Goal: Transaction & Acquisition: Purchase product/service

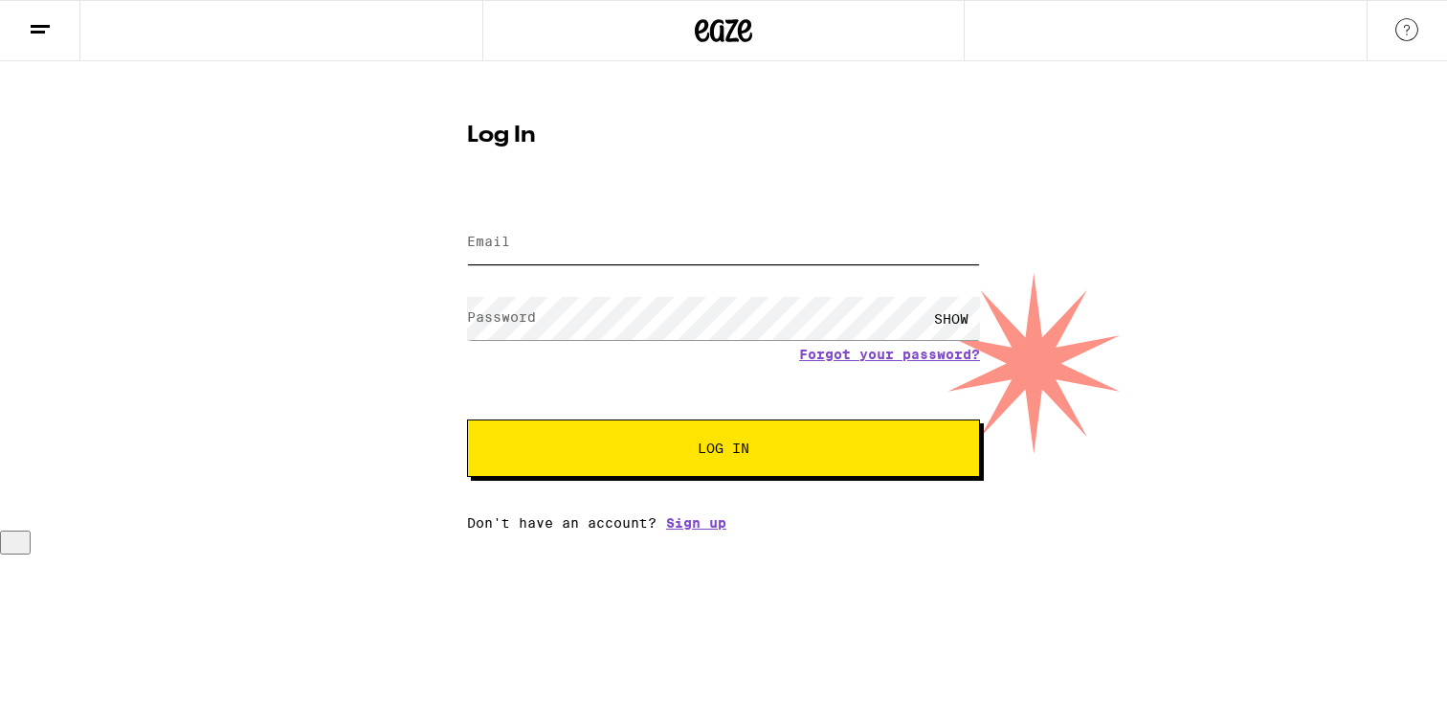
click at [595, 256] on input "Email" at bounding box center [723, 242] width 513 height 43
type input "brosentreter@gmail.com"
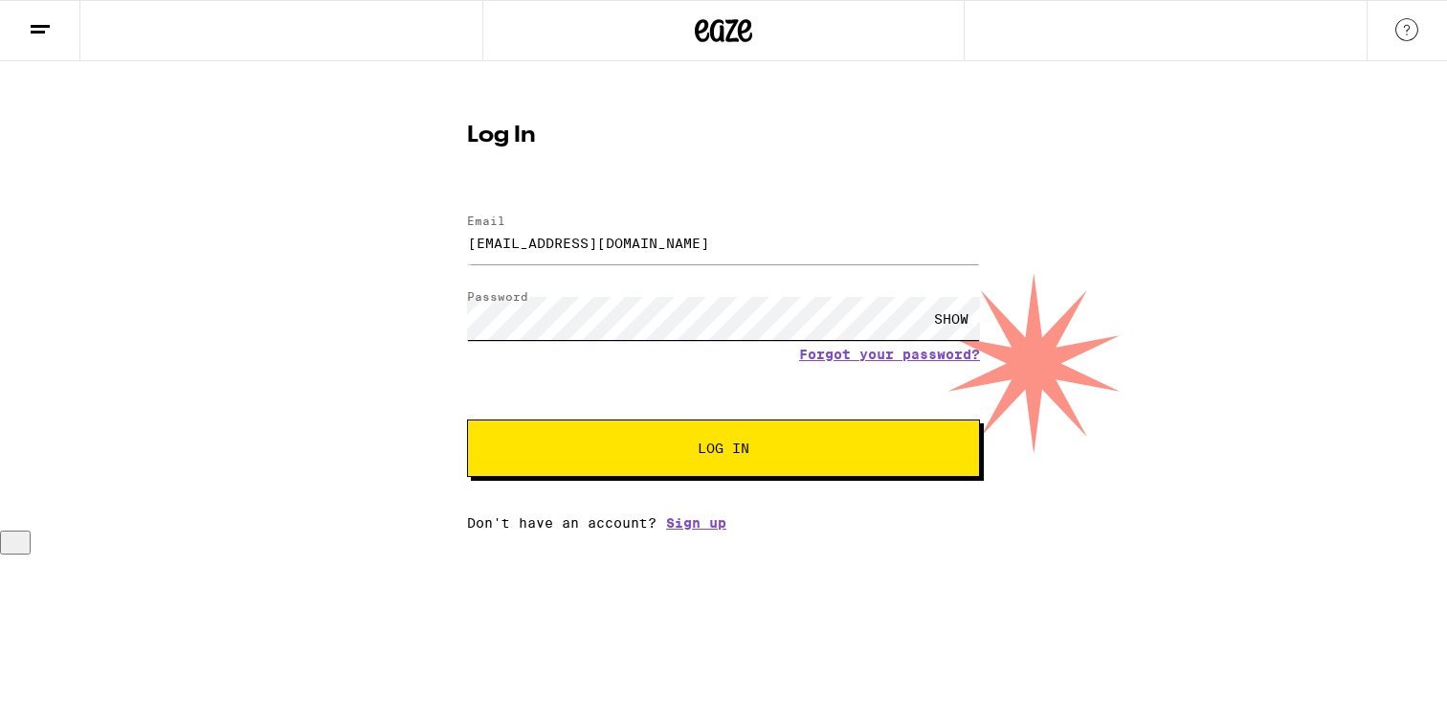
click at [467, 419] on button "Log In" at bounding box center [723, 447] width 513 height 57
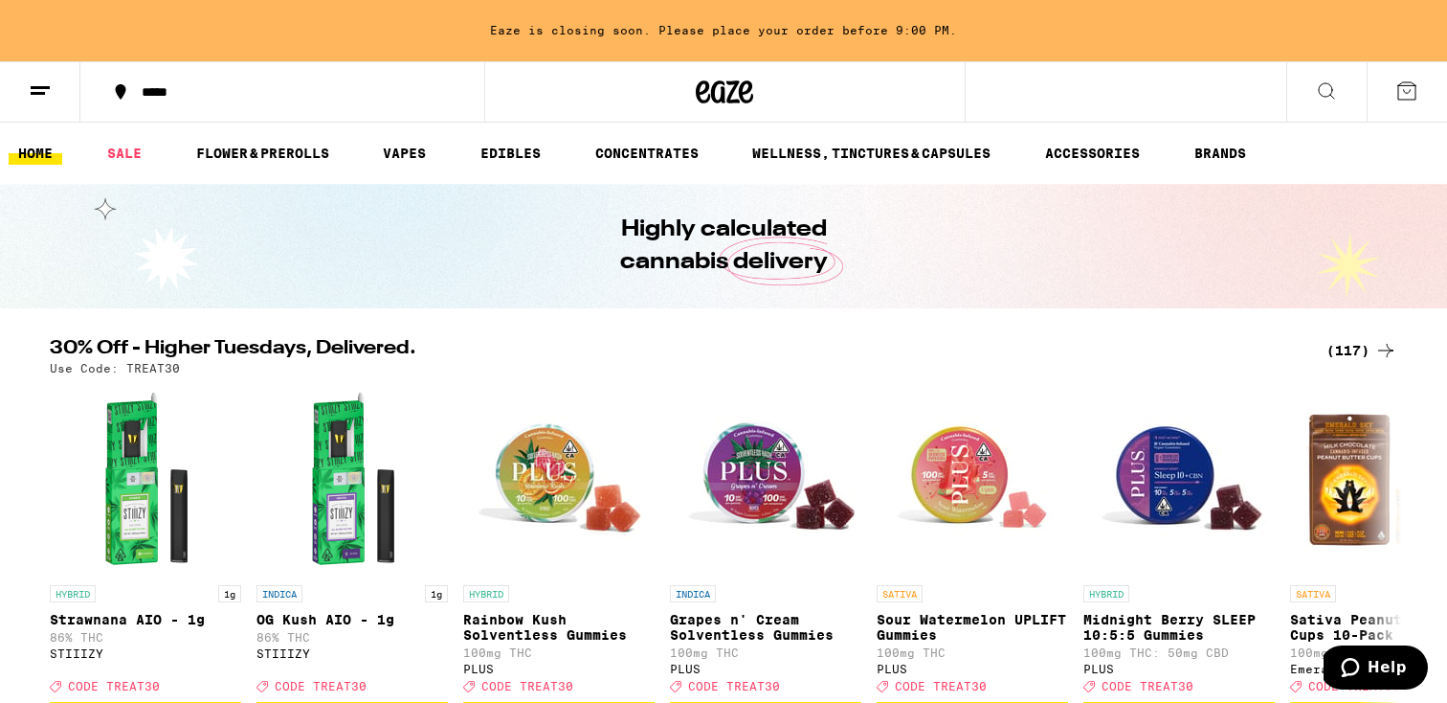
click at [1340, 343] on div "(117)" at bounding box center [1362, 350] width 71 height 23
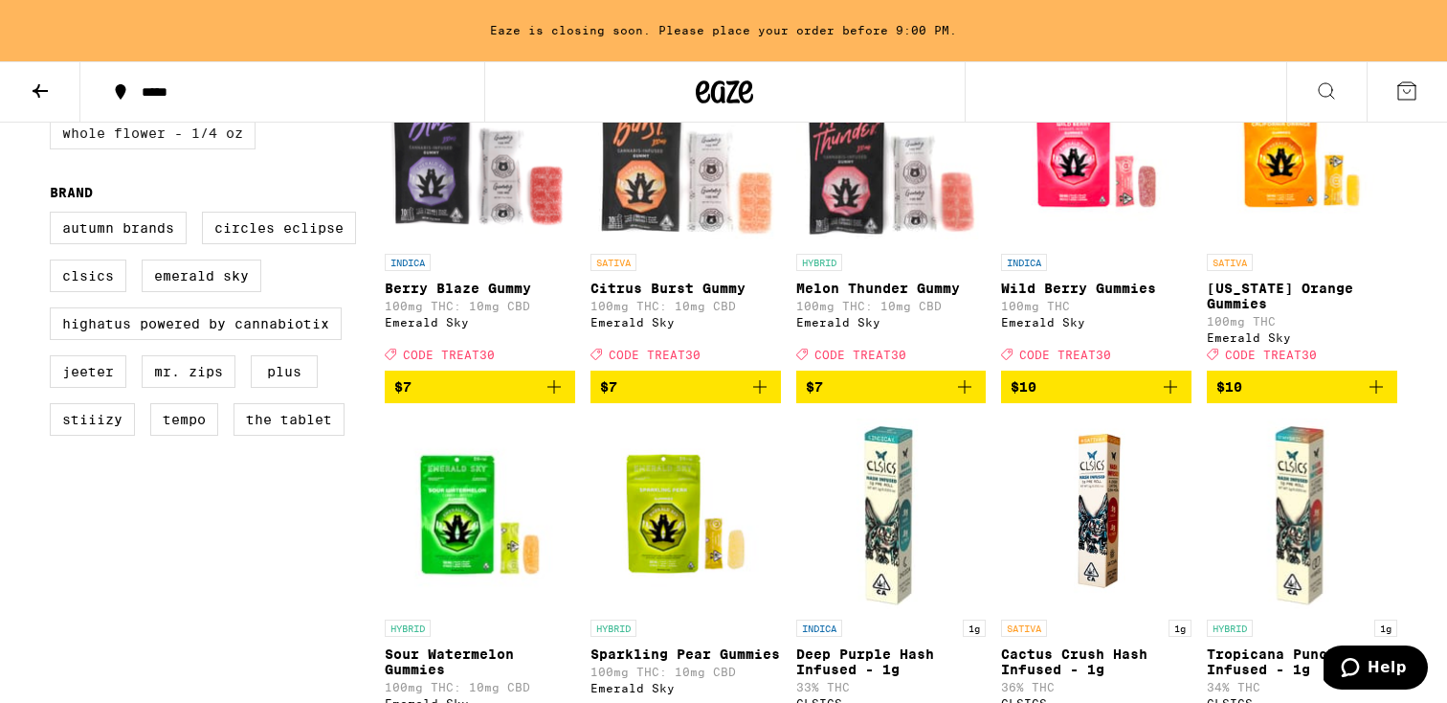
scroll to position [1033, 0]
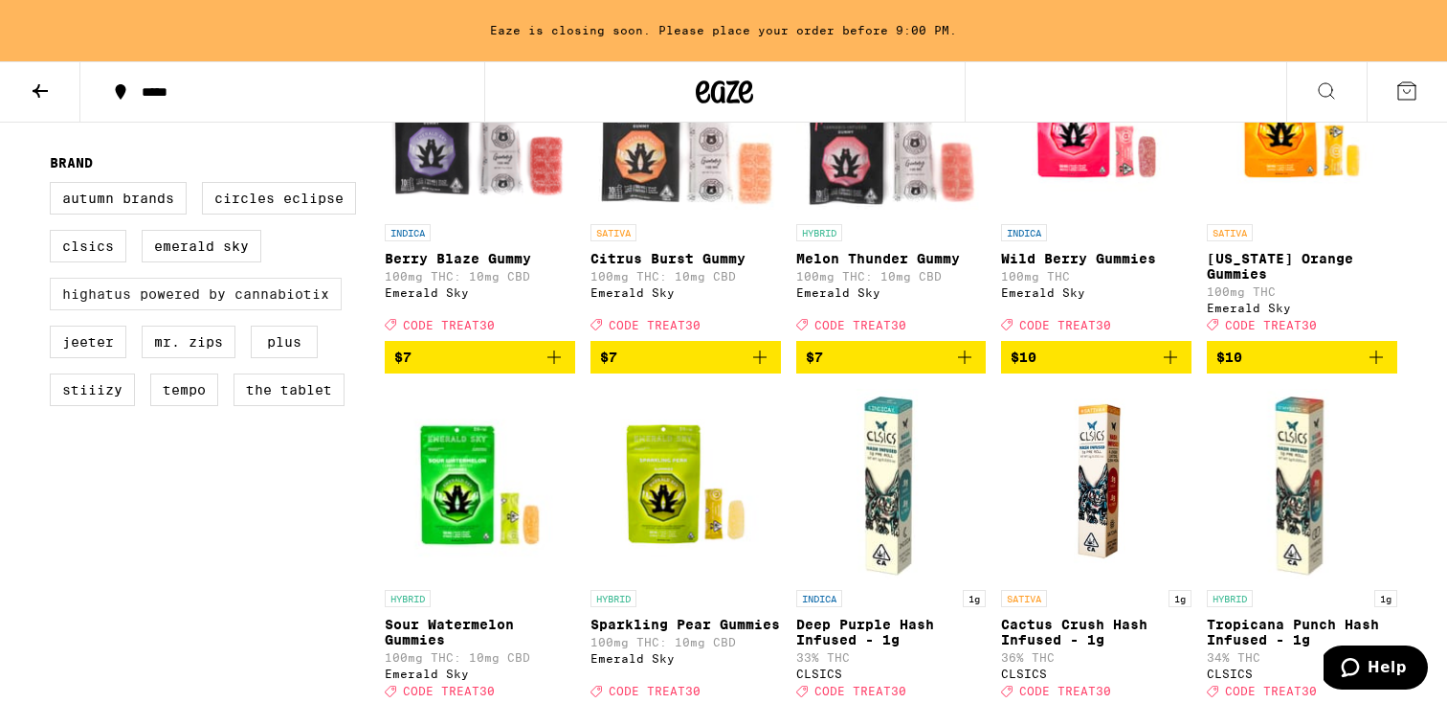
click at [106, 310] on label "Highatus Powered by Cannabiotix" at bounding box center [196, 294] width 292 height 33
click at [55, 186] on input "Highatus Powered by Cannabiotix" at bounding box center [54, 185] width 1 height 1
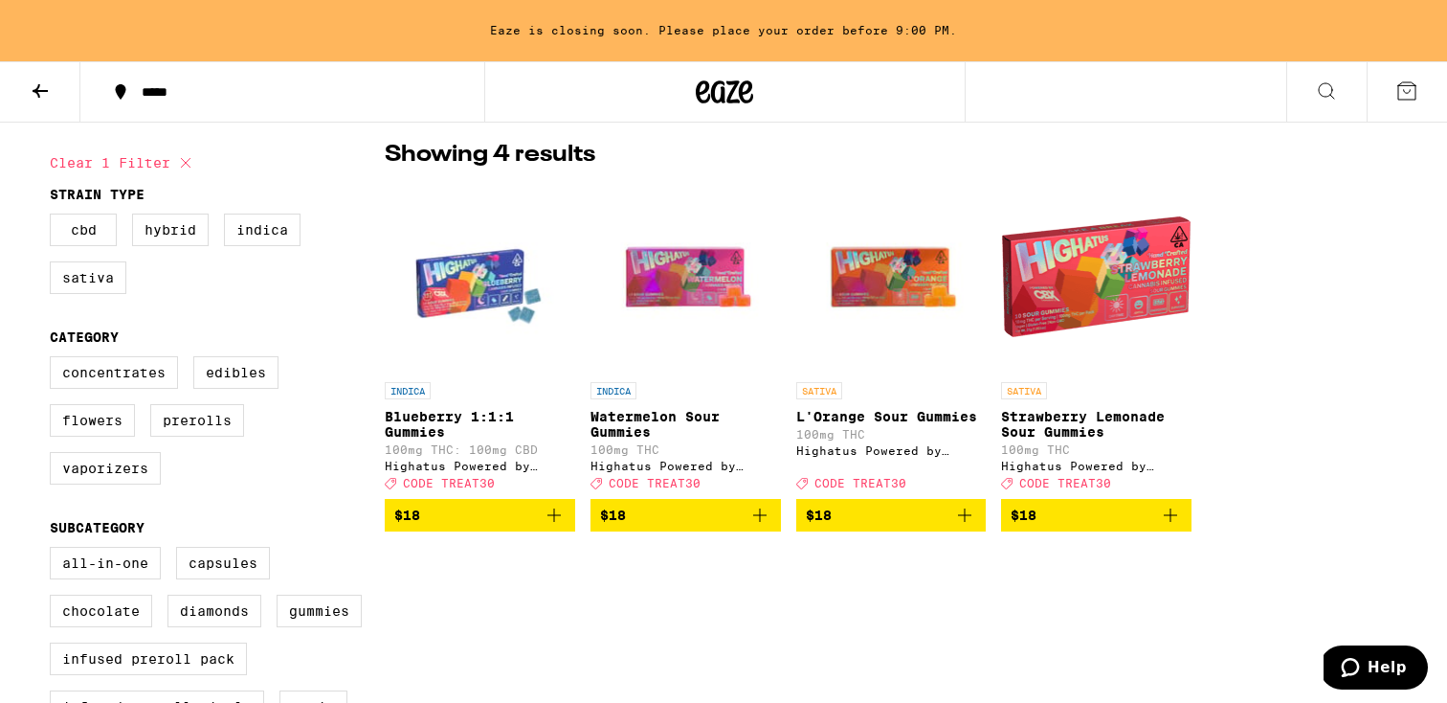
scroll to position [145, 0]
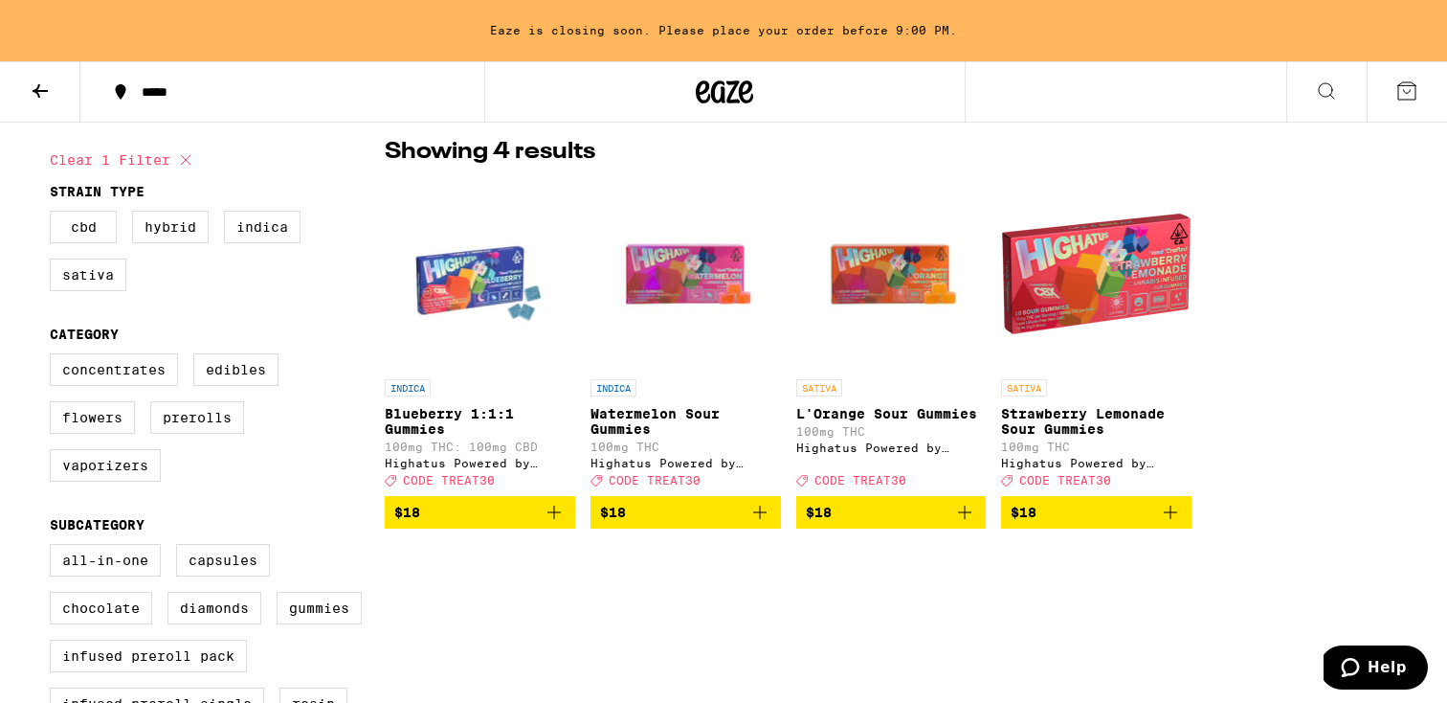
click at [183, 155] on icon at bounding box center [185, 159] width 23 height 23
checkbox input "false"
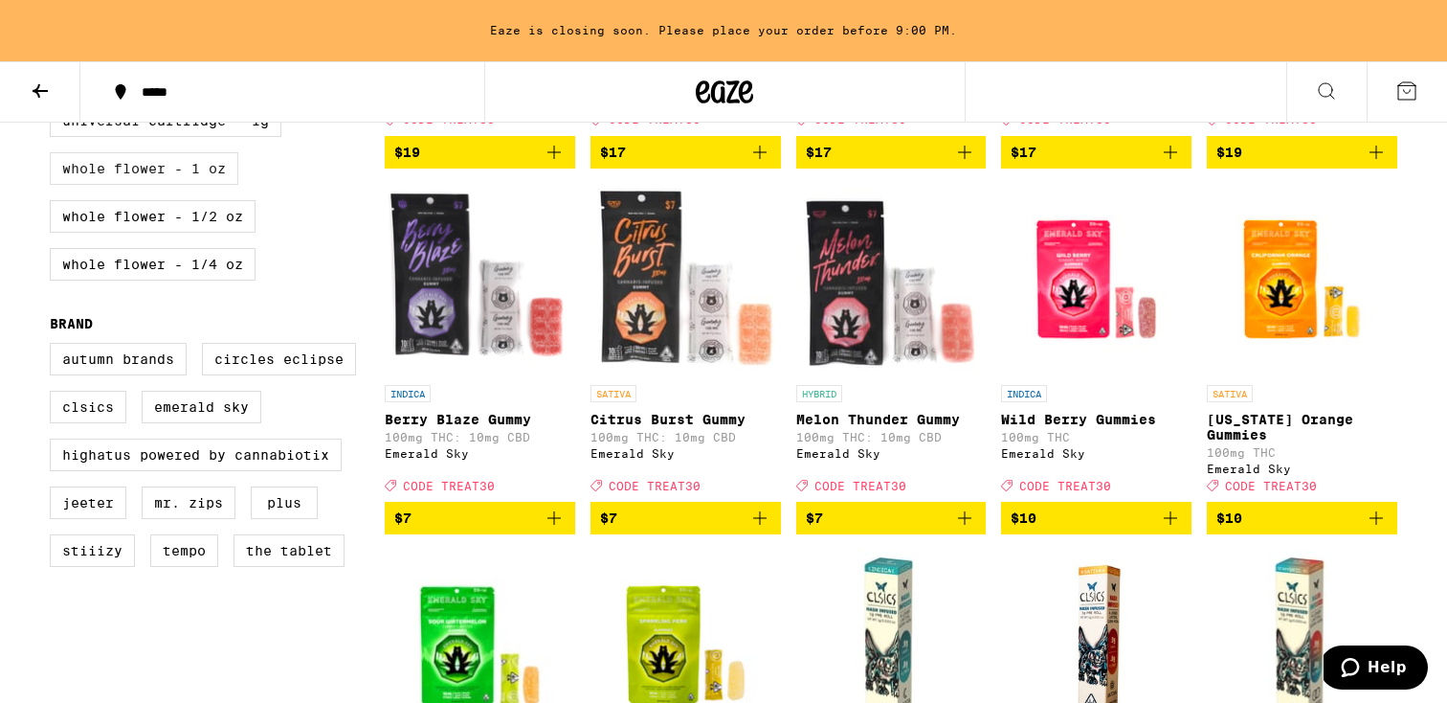
scroll to position [883, 0]
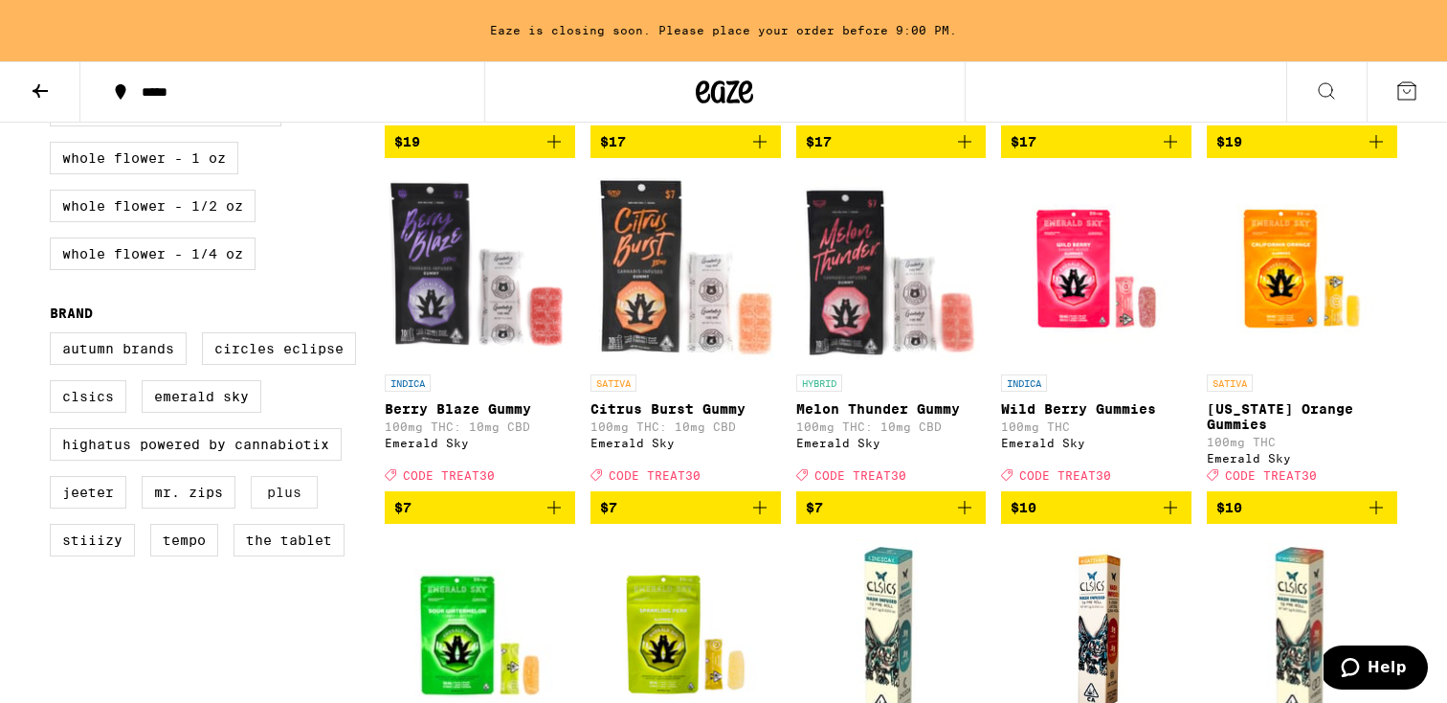
click at [291, 508] on label "PLUS" at bounding box center [284, 492] width 67 height 33
click at [55, 336] on input "PLUS" at bounding box center [54, 335] width 1 height 1
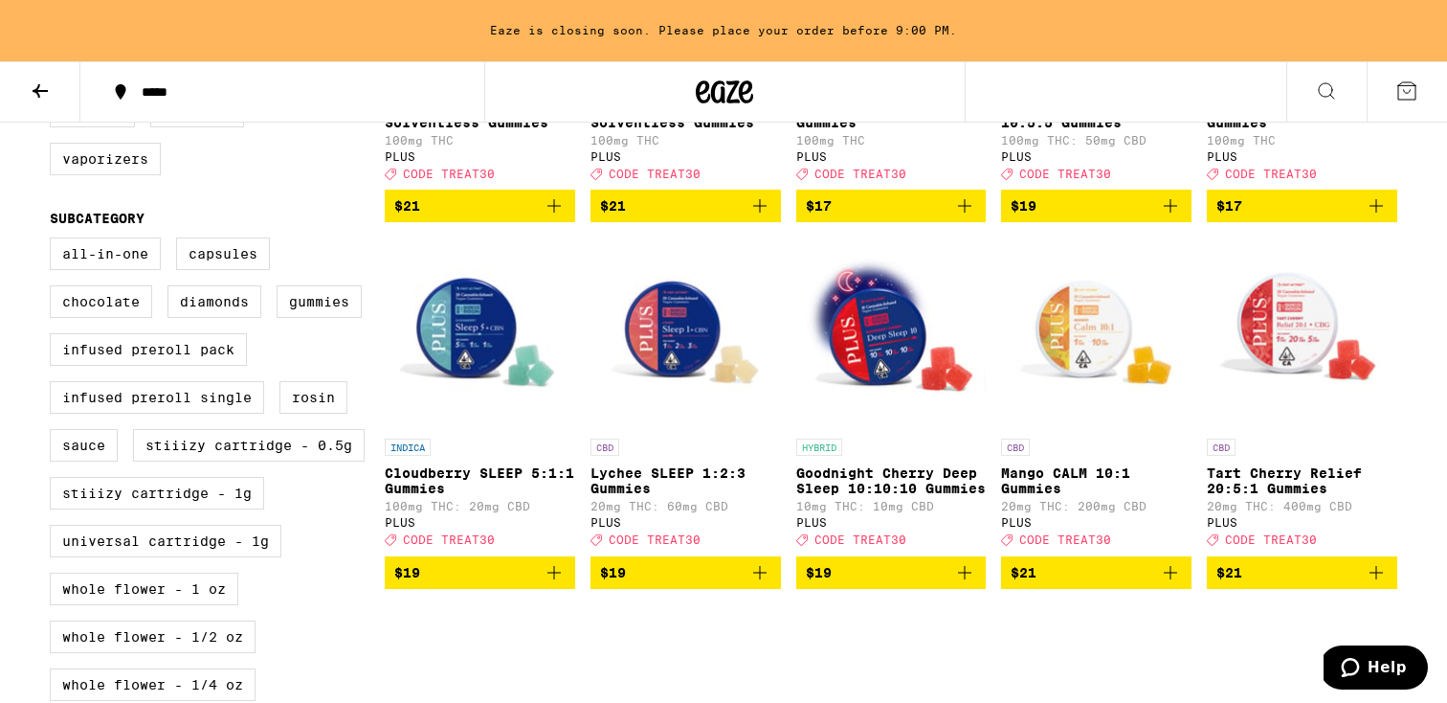
scroll to position [477, 0]
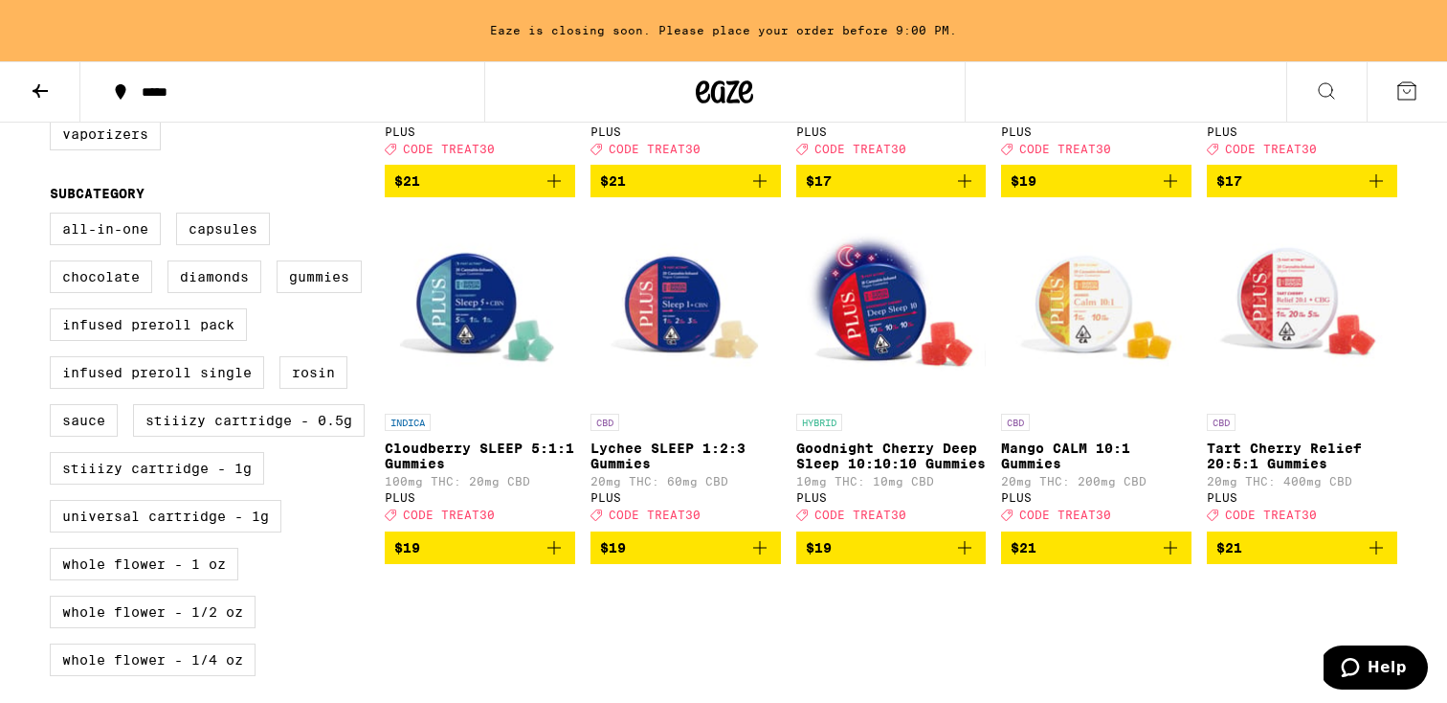
click at [964, 559] on icon "Add to bag" at bounding box center [964, 547] width 23 height 23
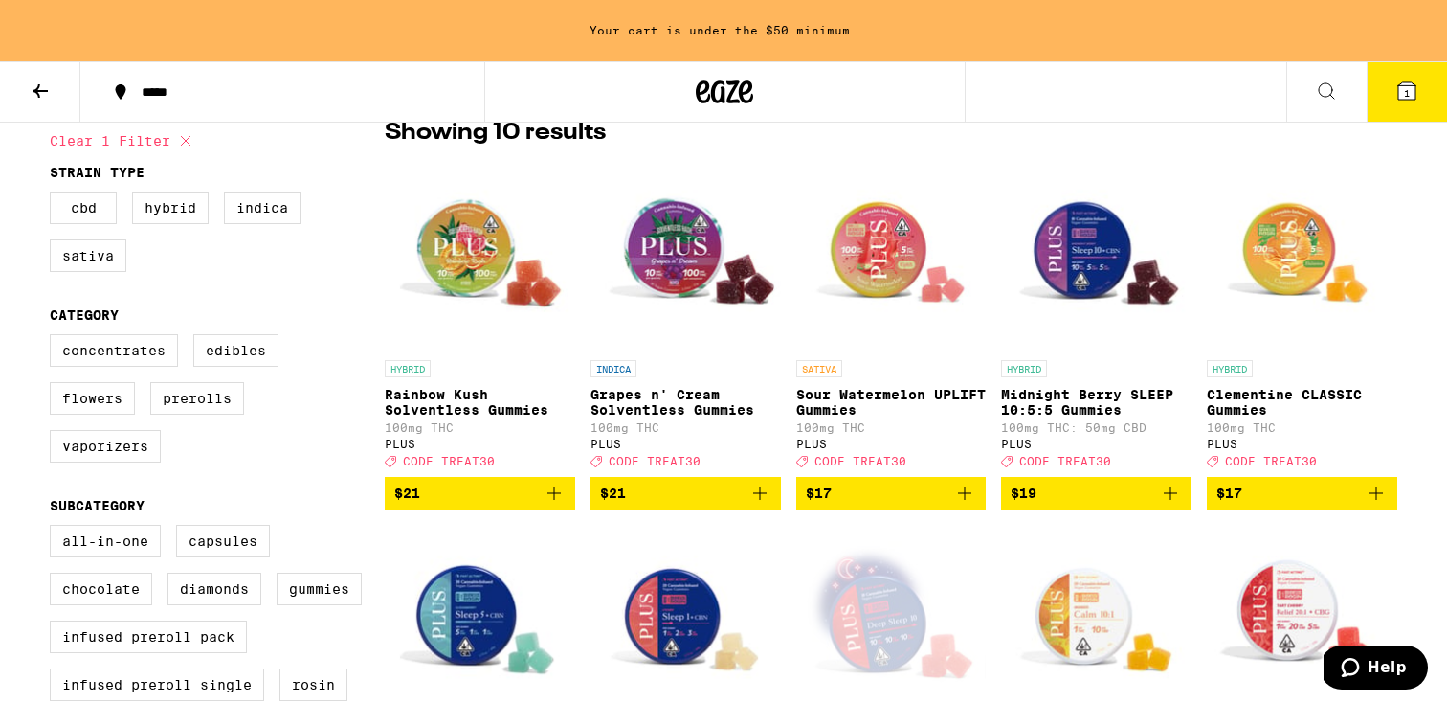
scroll to position [156, 0]
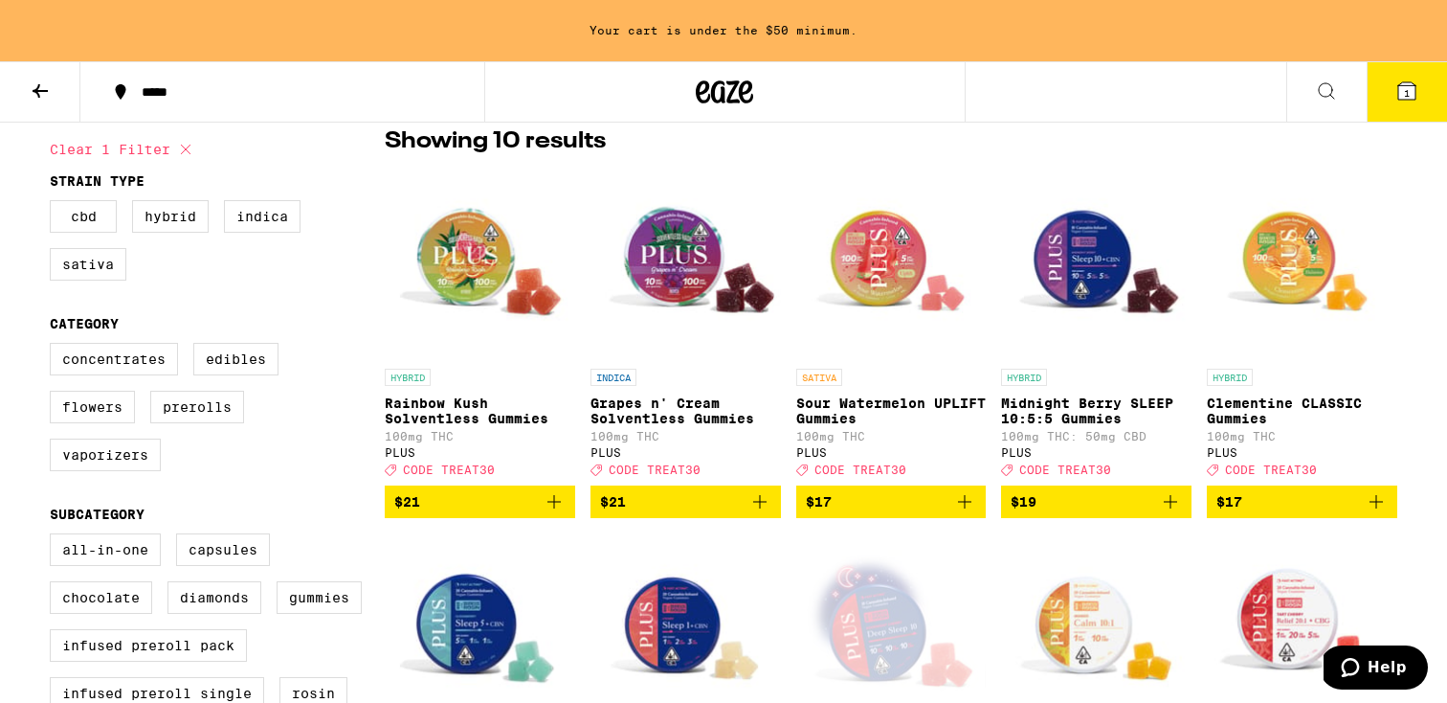
click at [1176, 508] on icon "Add to bag" at bounding box center [1170, 501] width 13 height 13
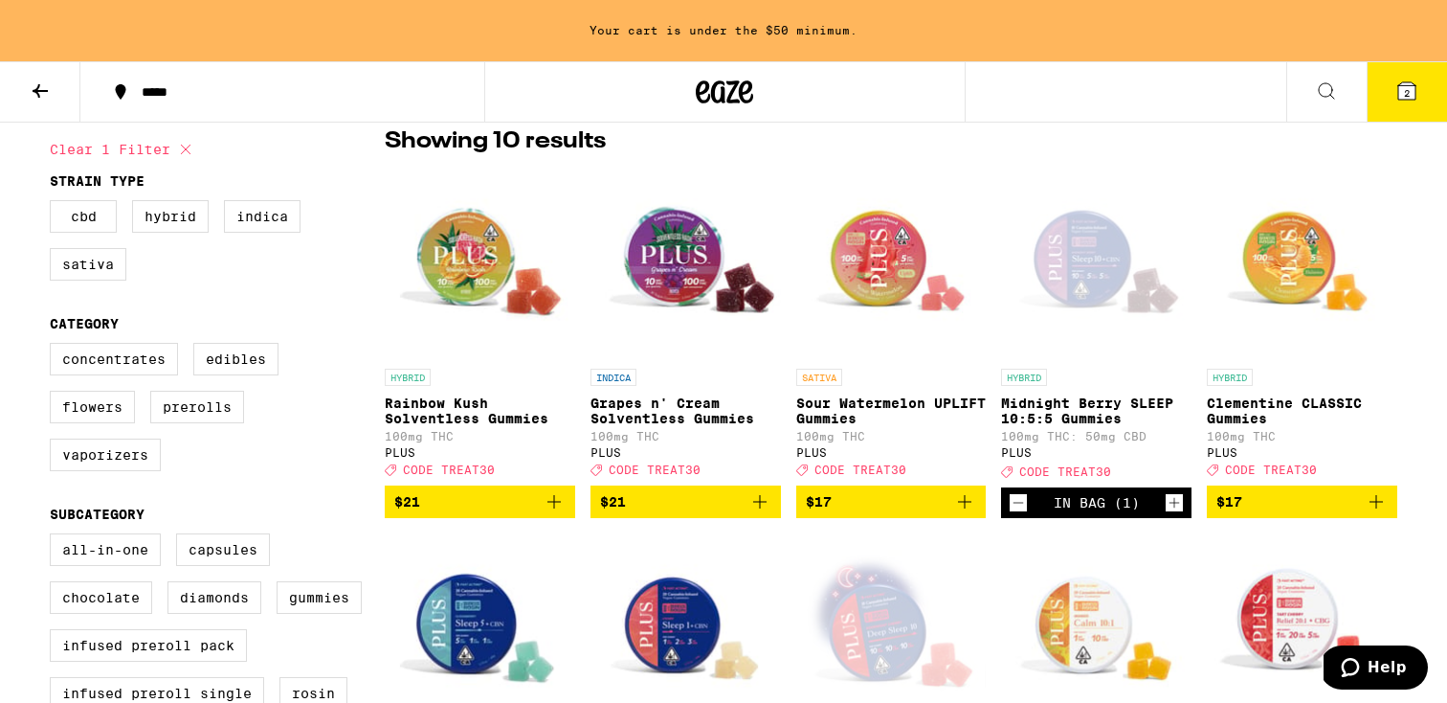
click at [188, 150] on icon at bounding box center [186, 150] width 10 height 10
checkbox input "false"
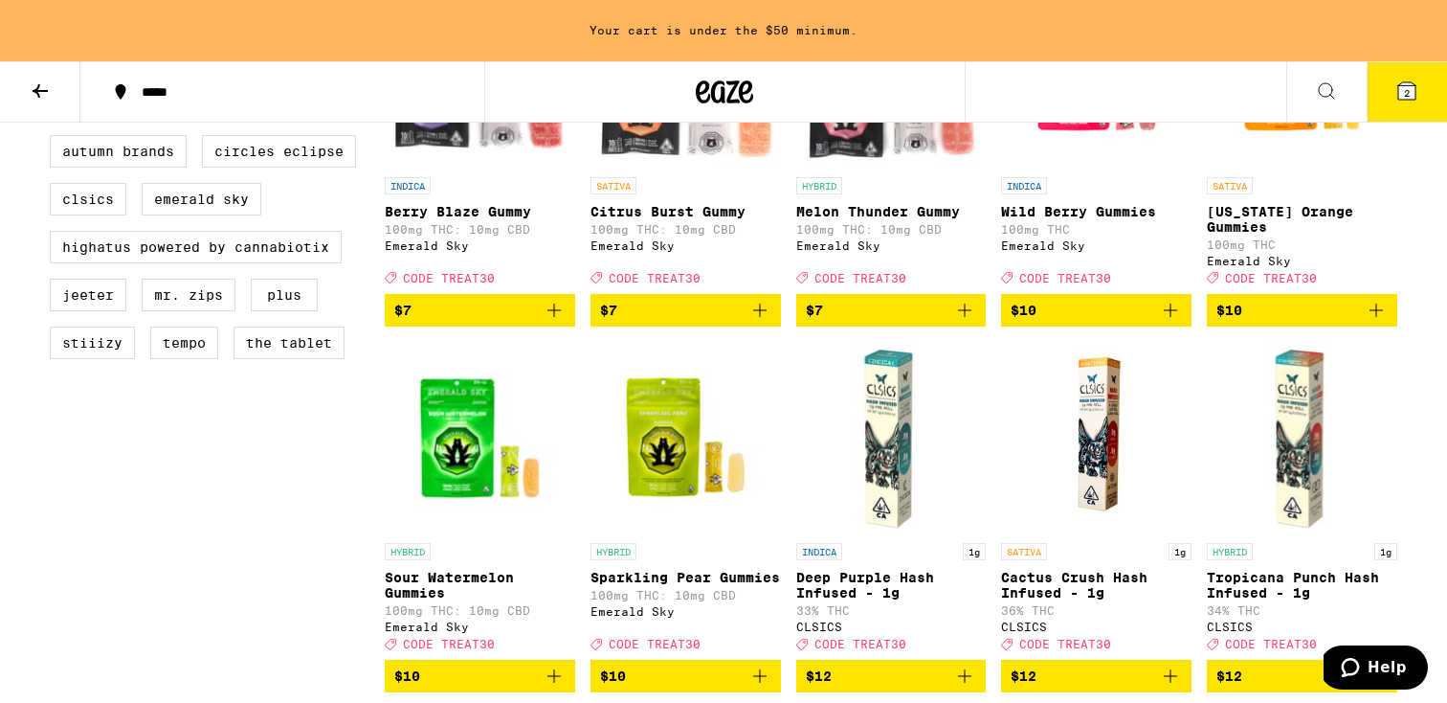
scroll to position [1077, 0]
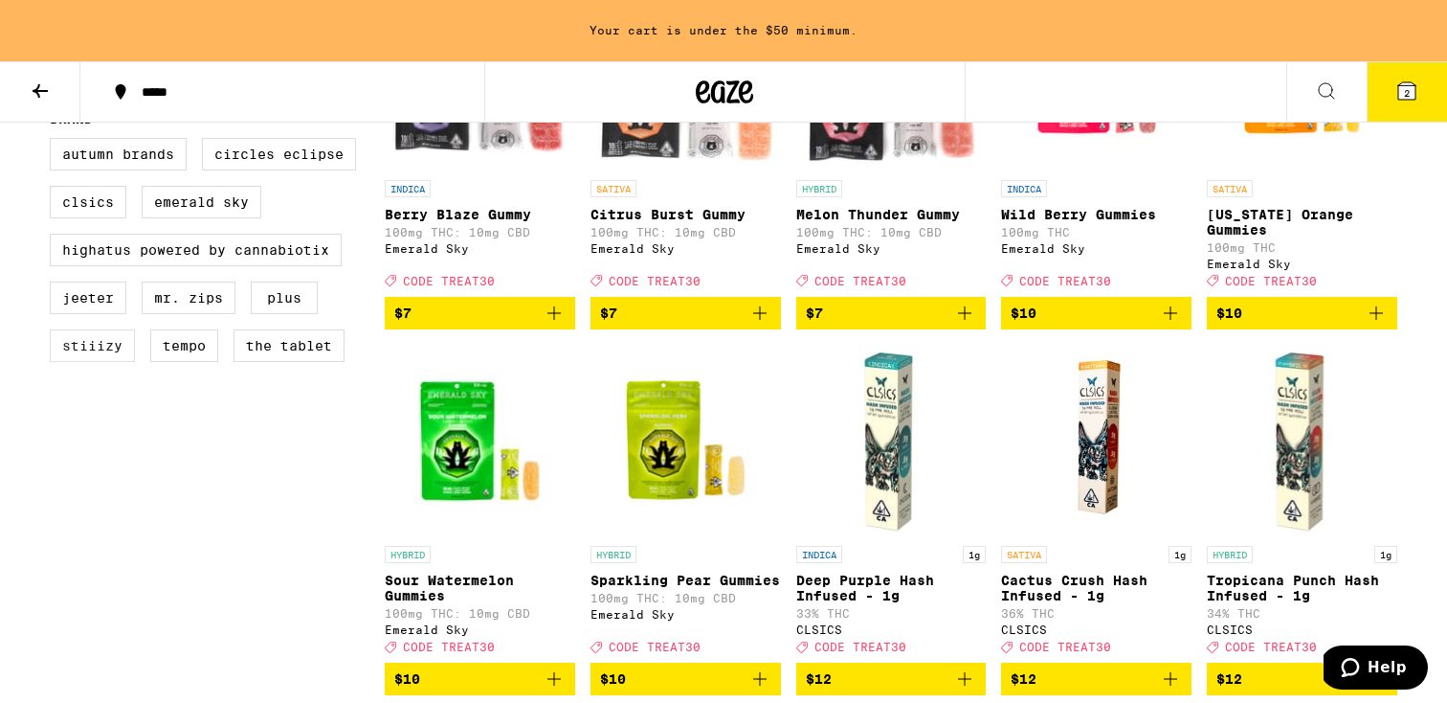
click at [107, 362] on label "STIIIZY" at bounding box center [92, 345] width 85 height 33
click at [55, 142] on input "STIIIZY" at bounding box center [54, 141] width 1 height 1
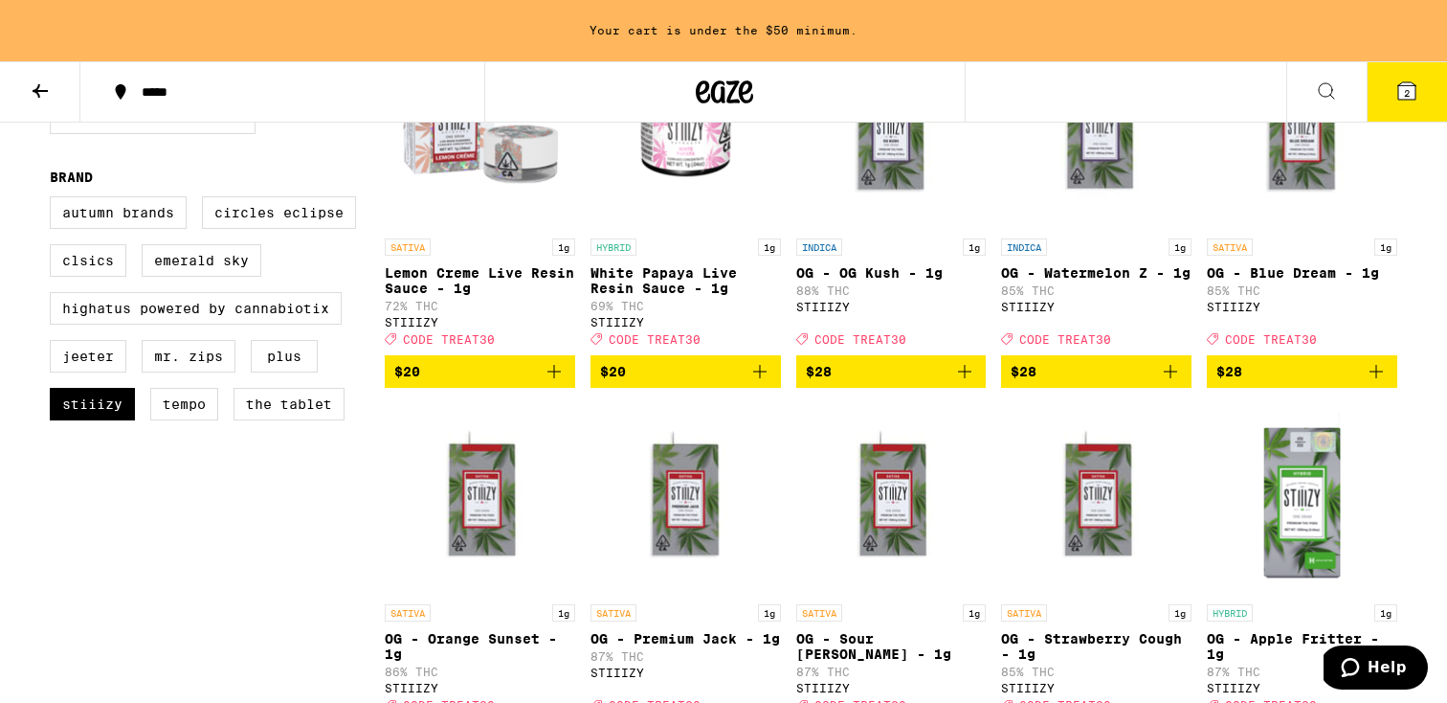
scroll to position [1023, 0]
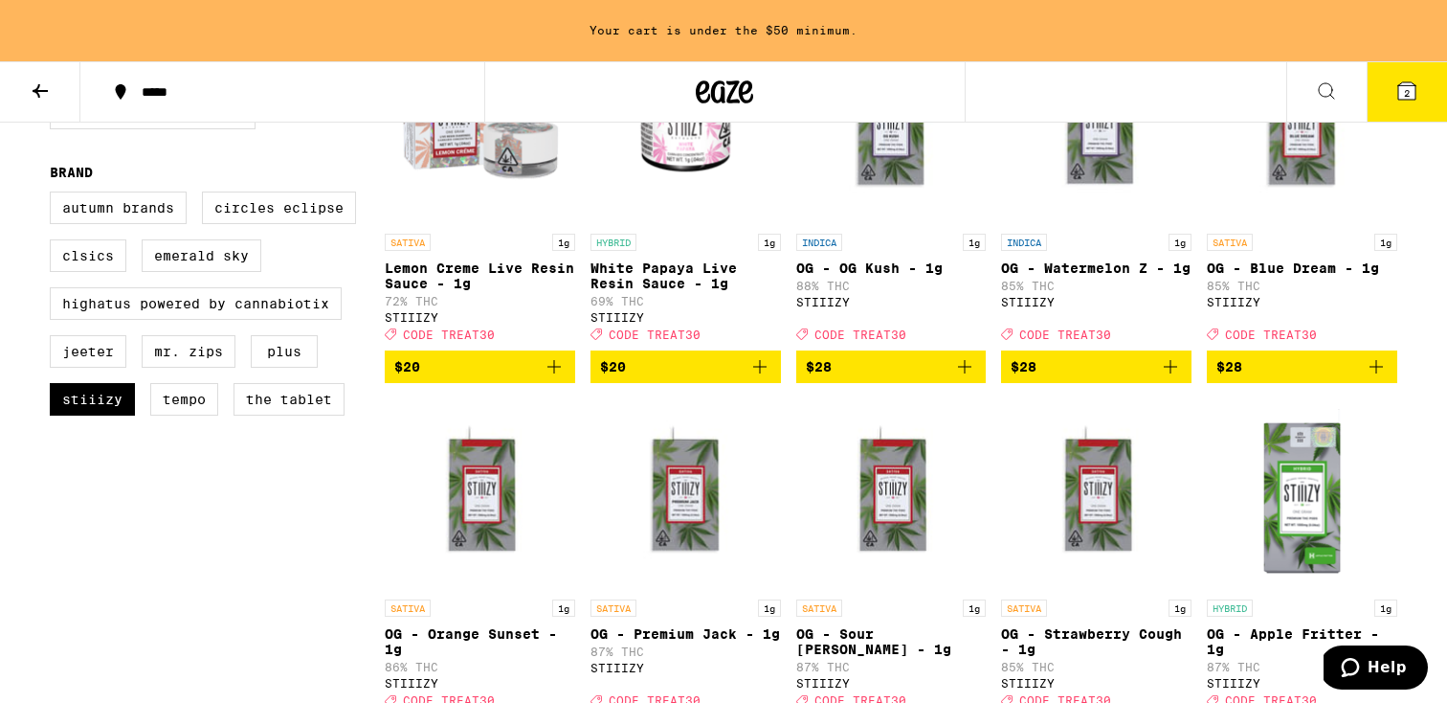
click at [1166, 378] on icon "Add to bag" at bounding box center [1170, 366] width 23 height 23
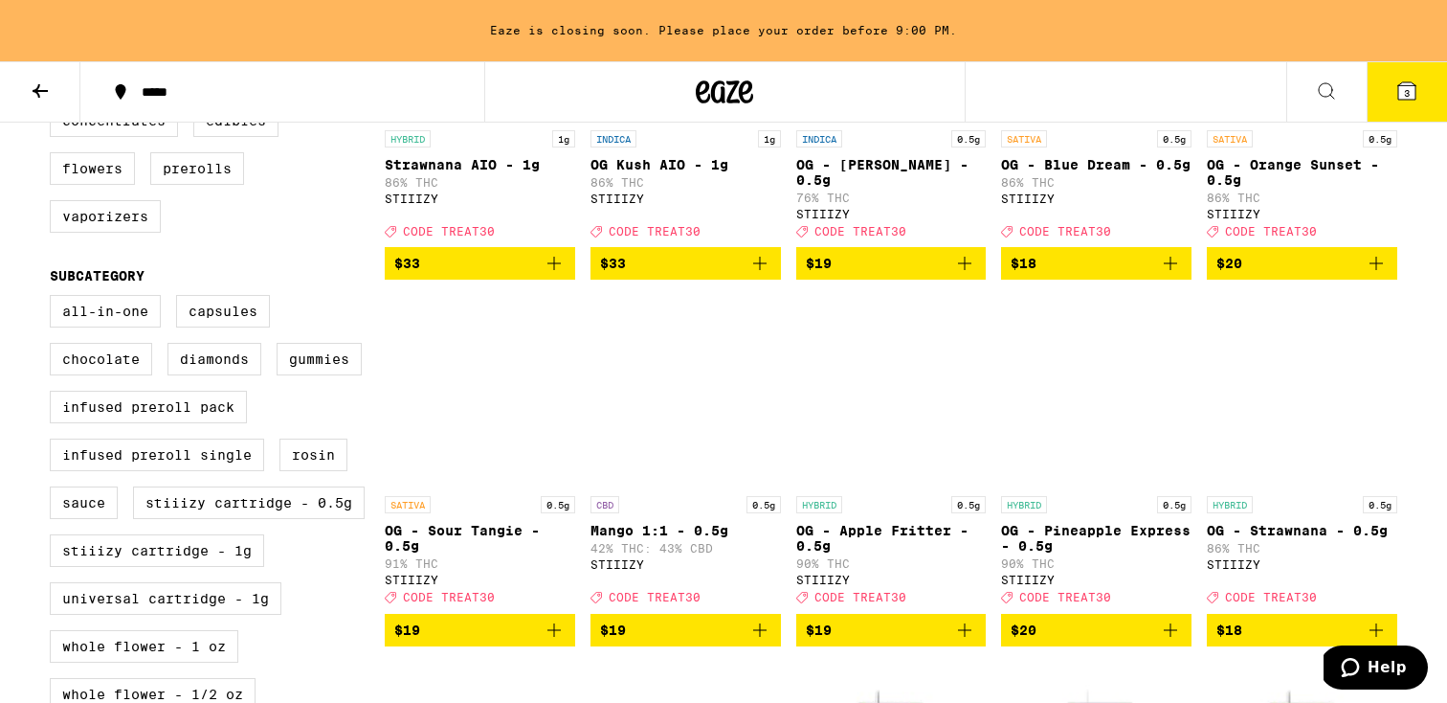
scroll to position [0, 0]
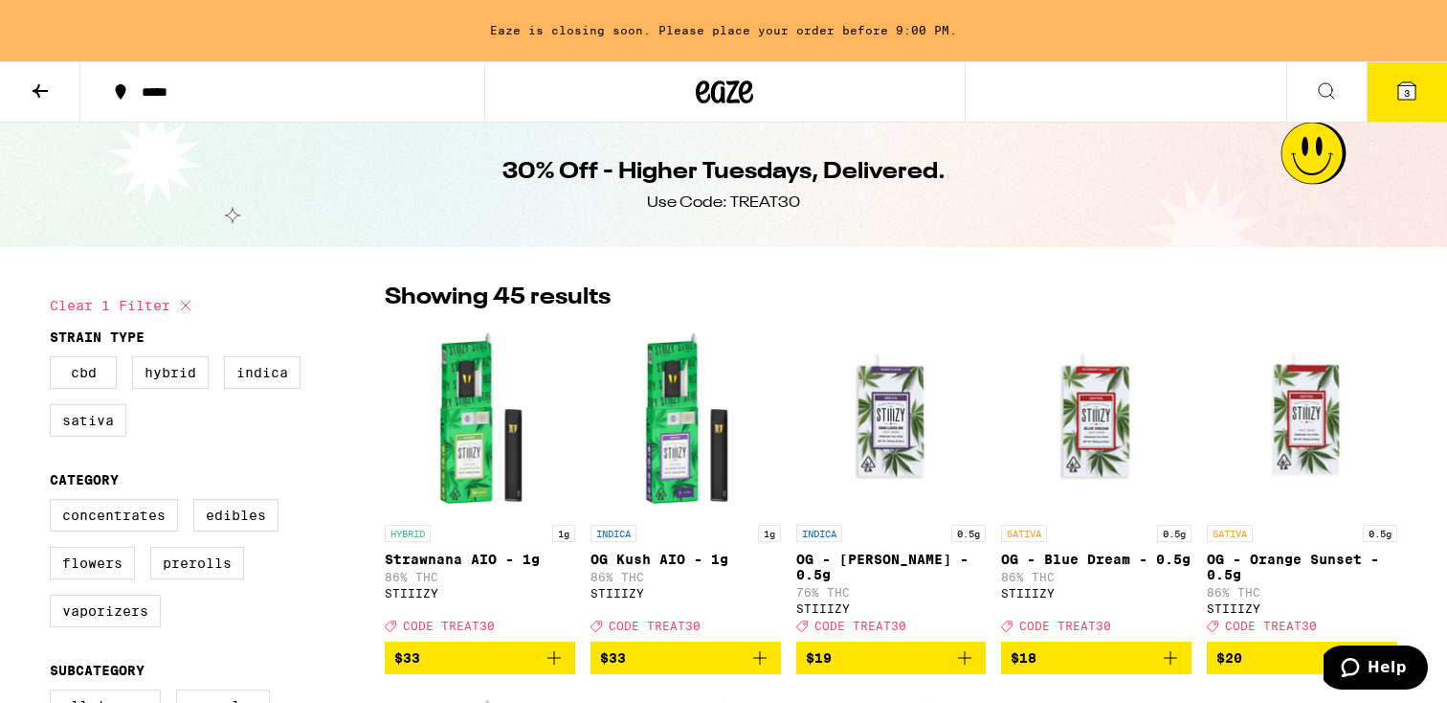
click at [188, 301] on icon at bounding box center [185, 305] width 23 height 23
checkbox input "false"
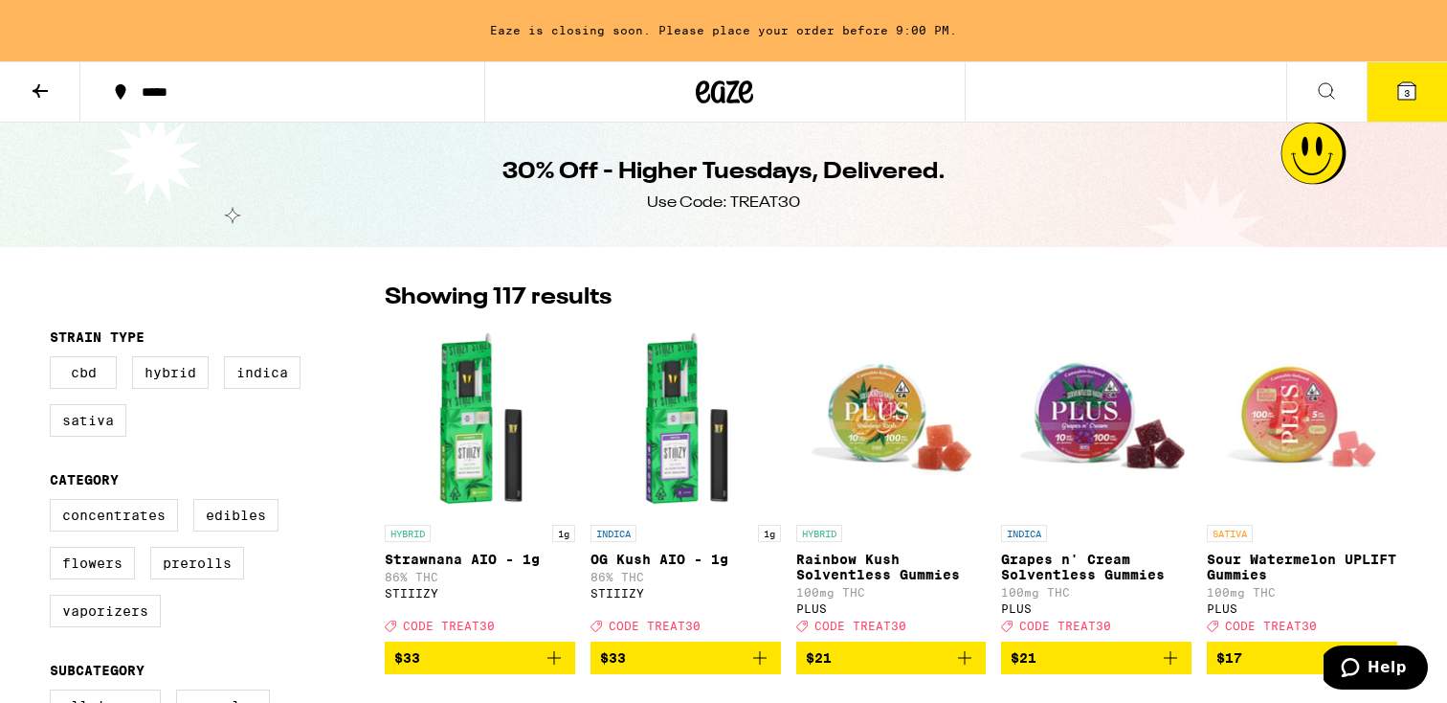
click at [33, 91] on icon at bounding box center [40, 90] width 23 height 23
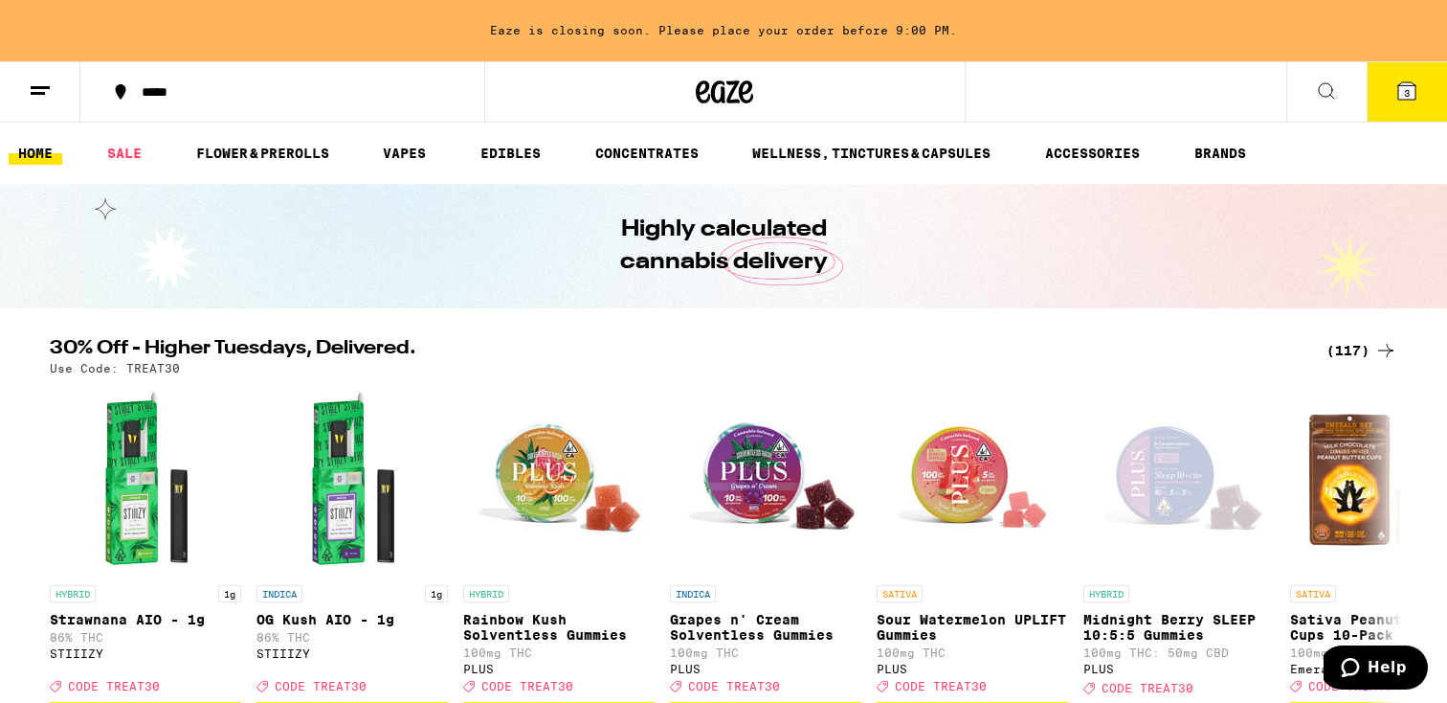
click at [183, 91] on div "*****" at bounding box center [294, 91] width 324 height 13
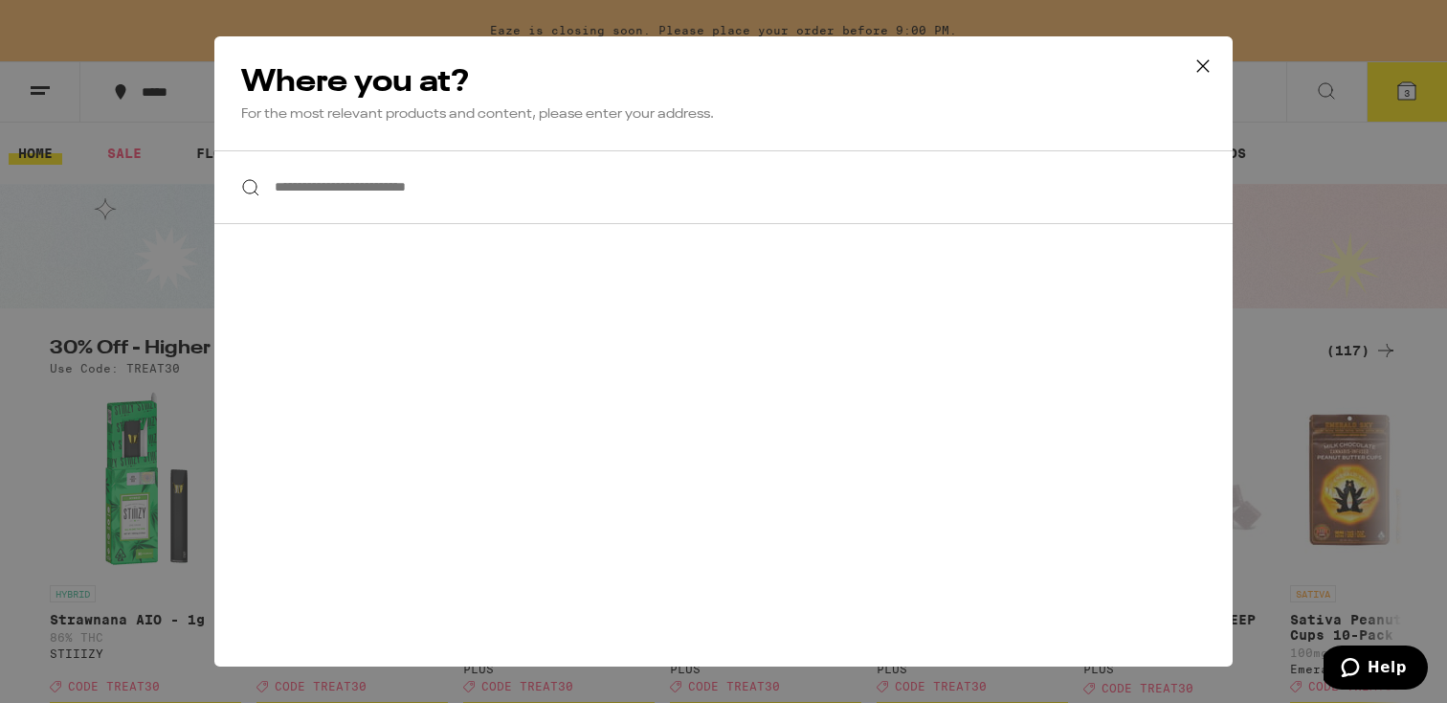
drag, startPoint x: 183, startPoint y: 91, endPoint x: 433, endPoint y: 193, distance: 270.0
click at [433, 193] on input "**********" at bounding box center [723, 187] width 1018 height 74
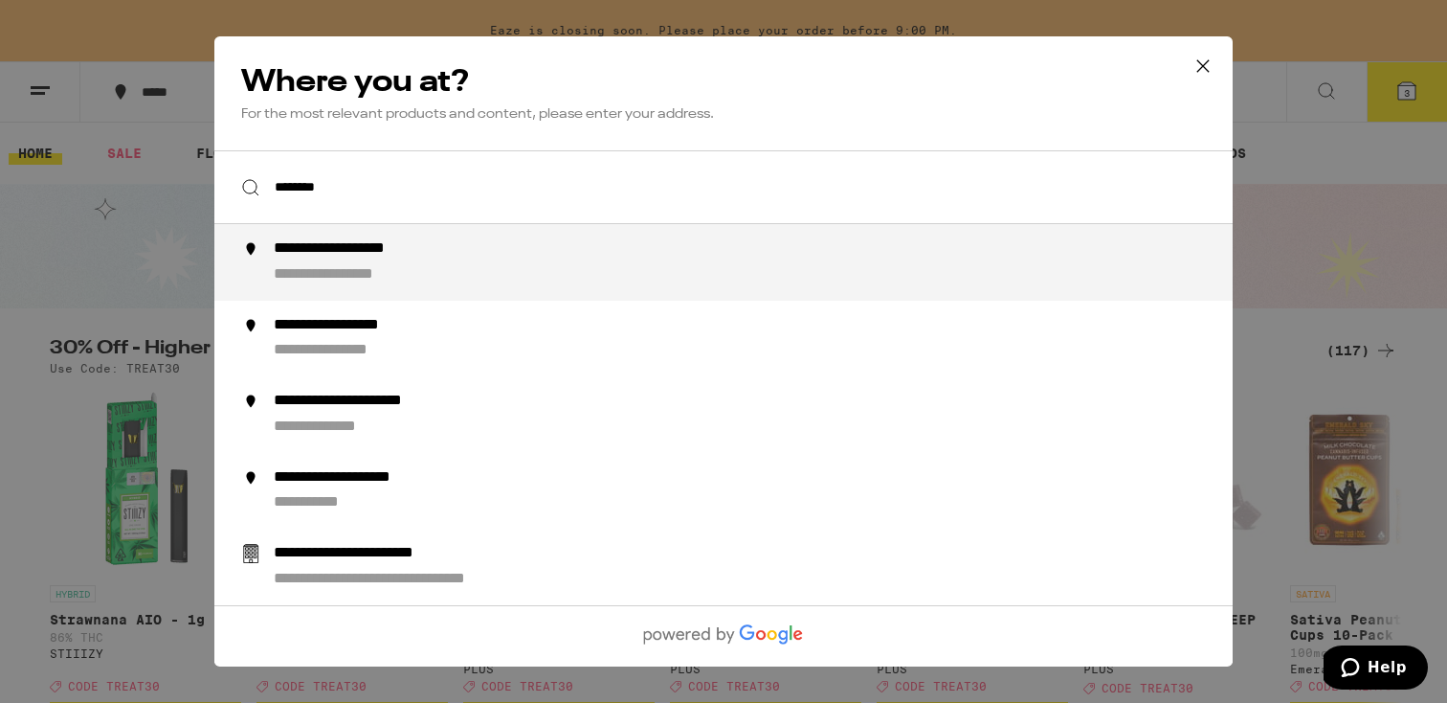
click at [449, 252] on div "**********" at bounding box center [368, 249] width 188 height 20
type input "**********"
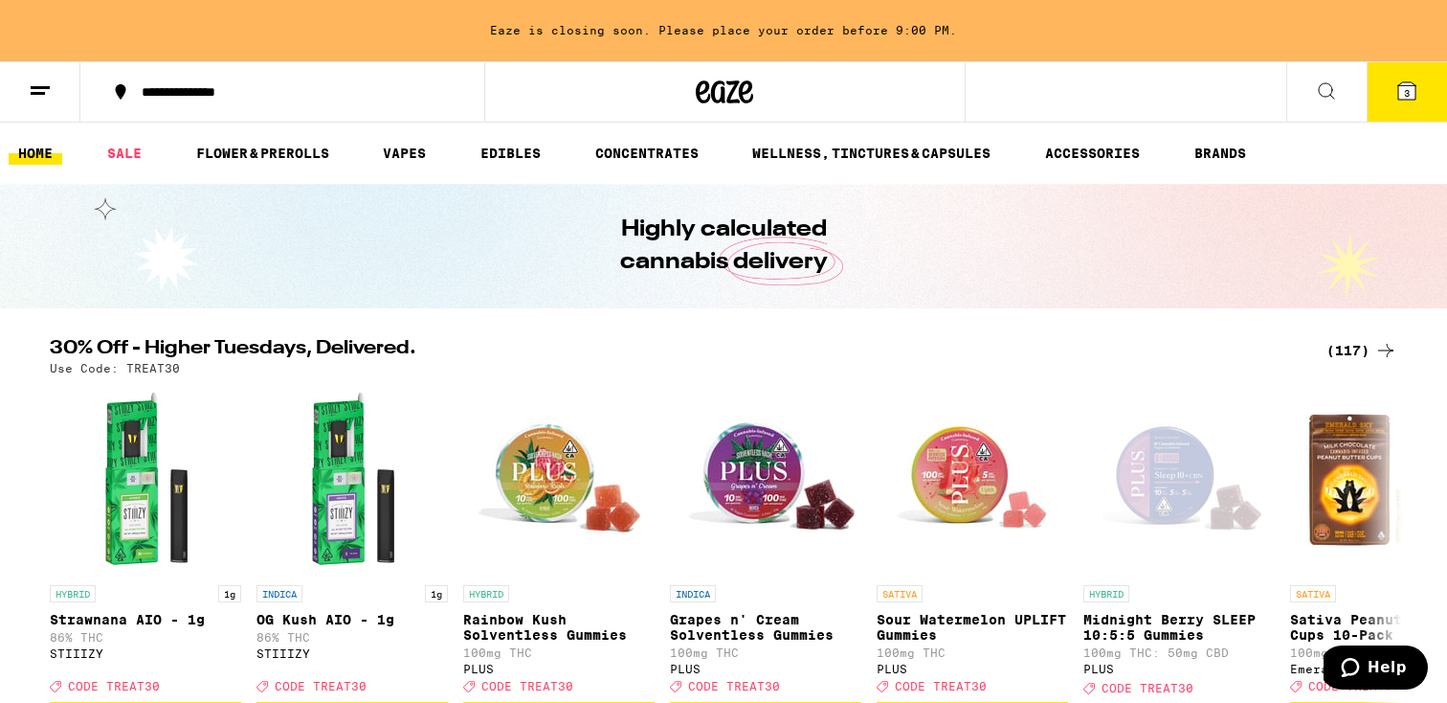
click at [277, 81] on button "**********" at bounding box center [282, 91] width 404 height 57
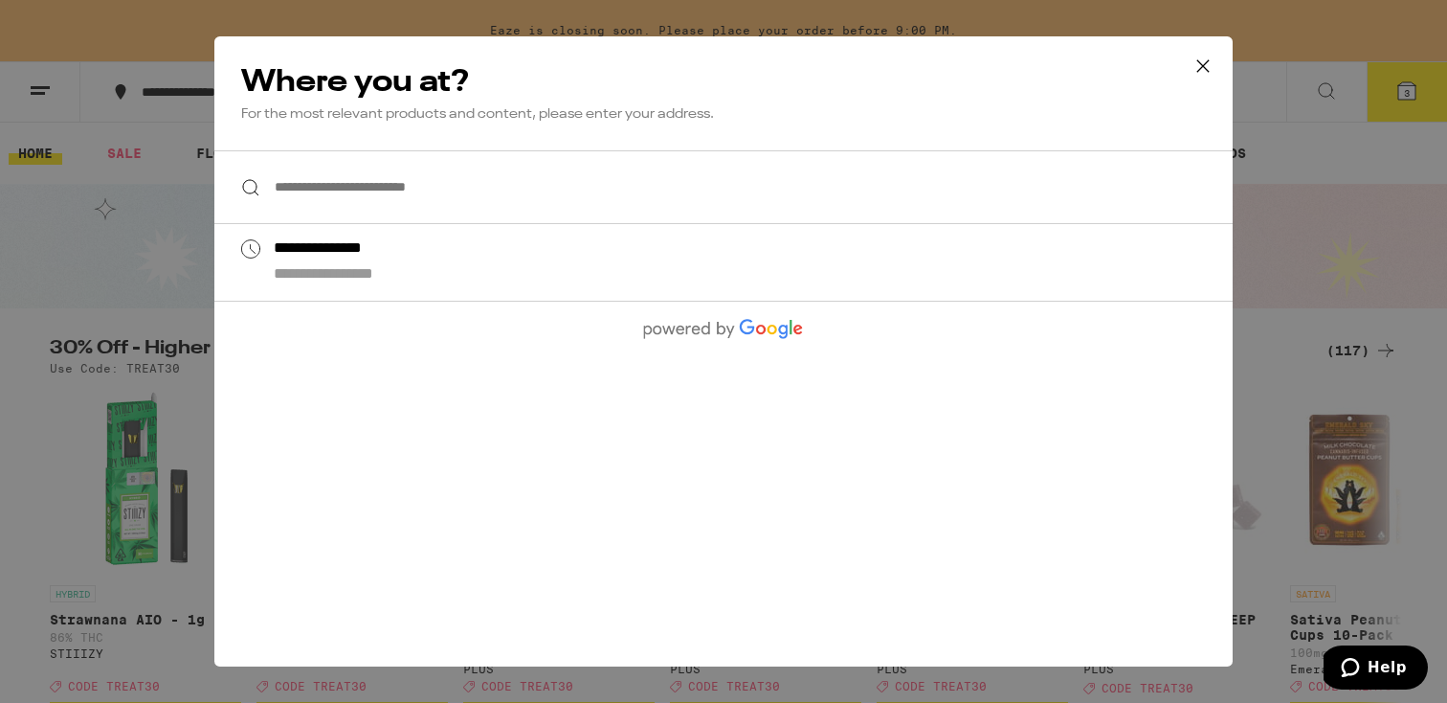
click at [338, 87] on div "**********" at bounding box center [723, 351] width 1447 height 703
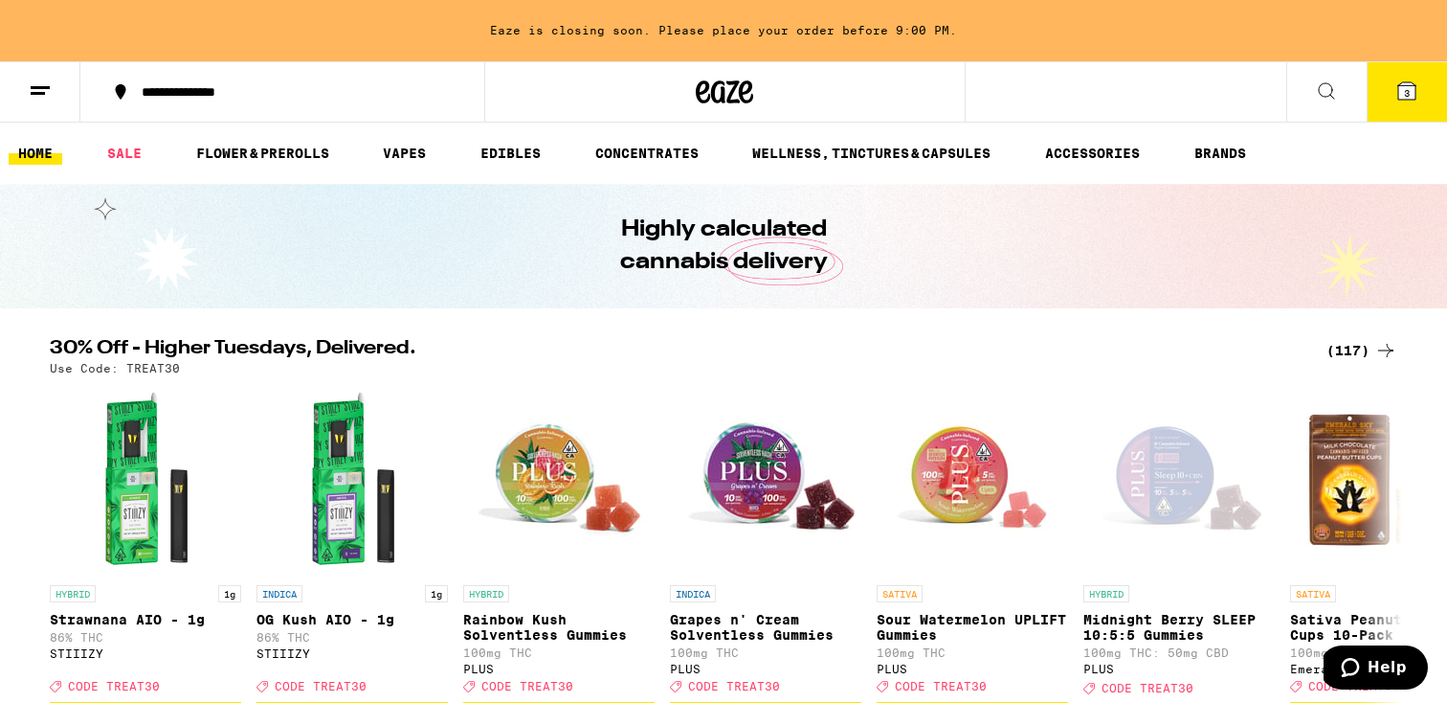
click at [1322, 83] on icon at bounding box center [1326, 90] width 15 height 15
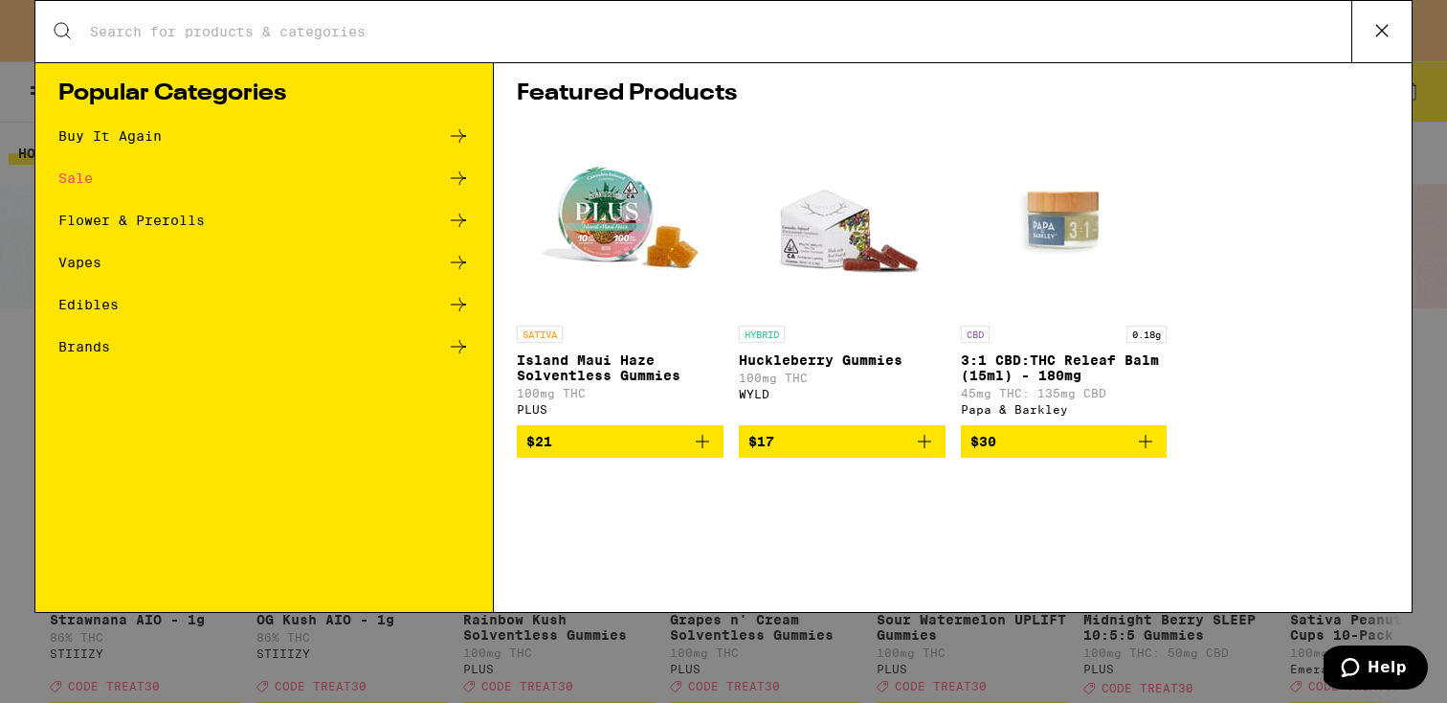
click at [780, 33] on input "Search for Products" at bounding box center [720, 31] width 1263 height 17
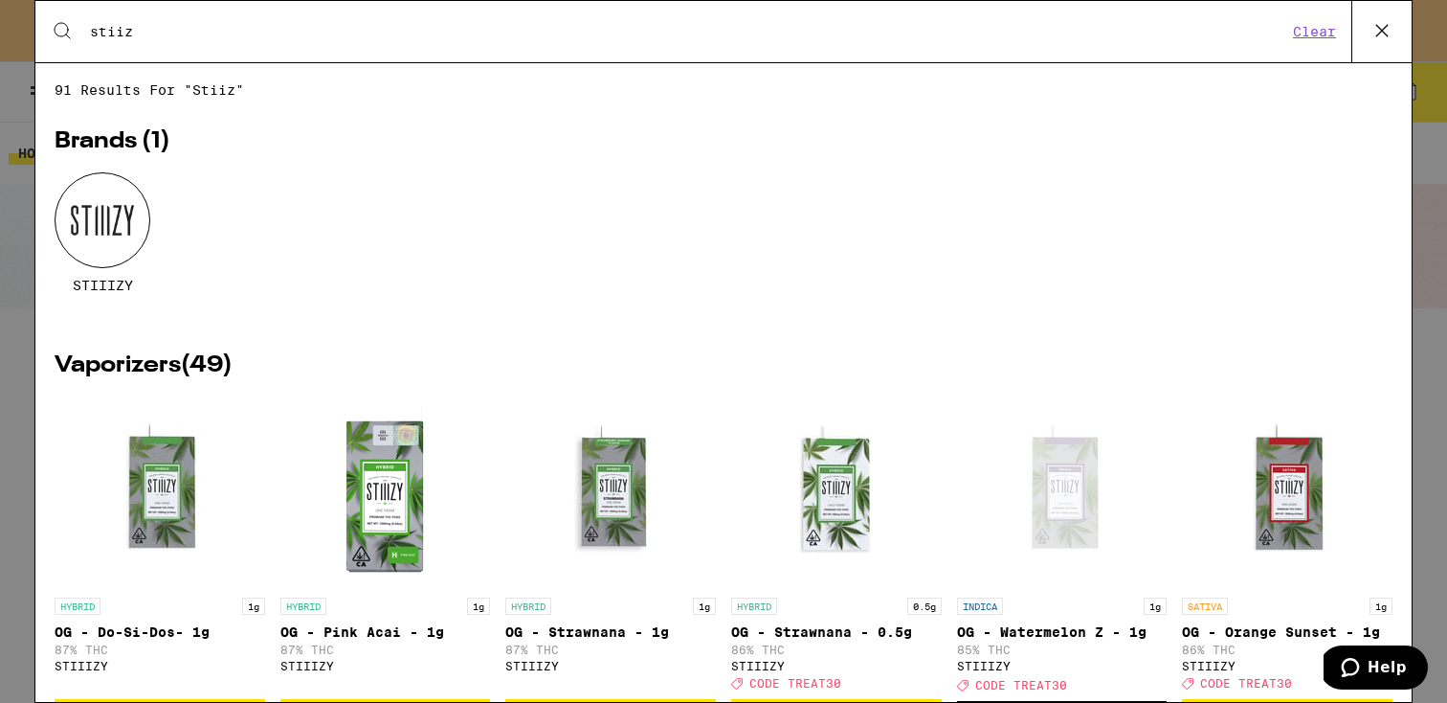
type input "stiiz"
click at [90, 198] on div at bounding box center [103, 220] width 96 height 96
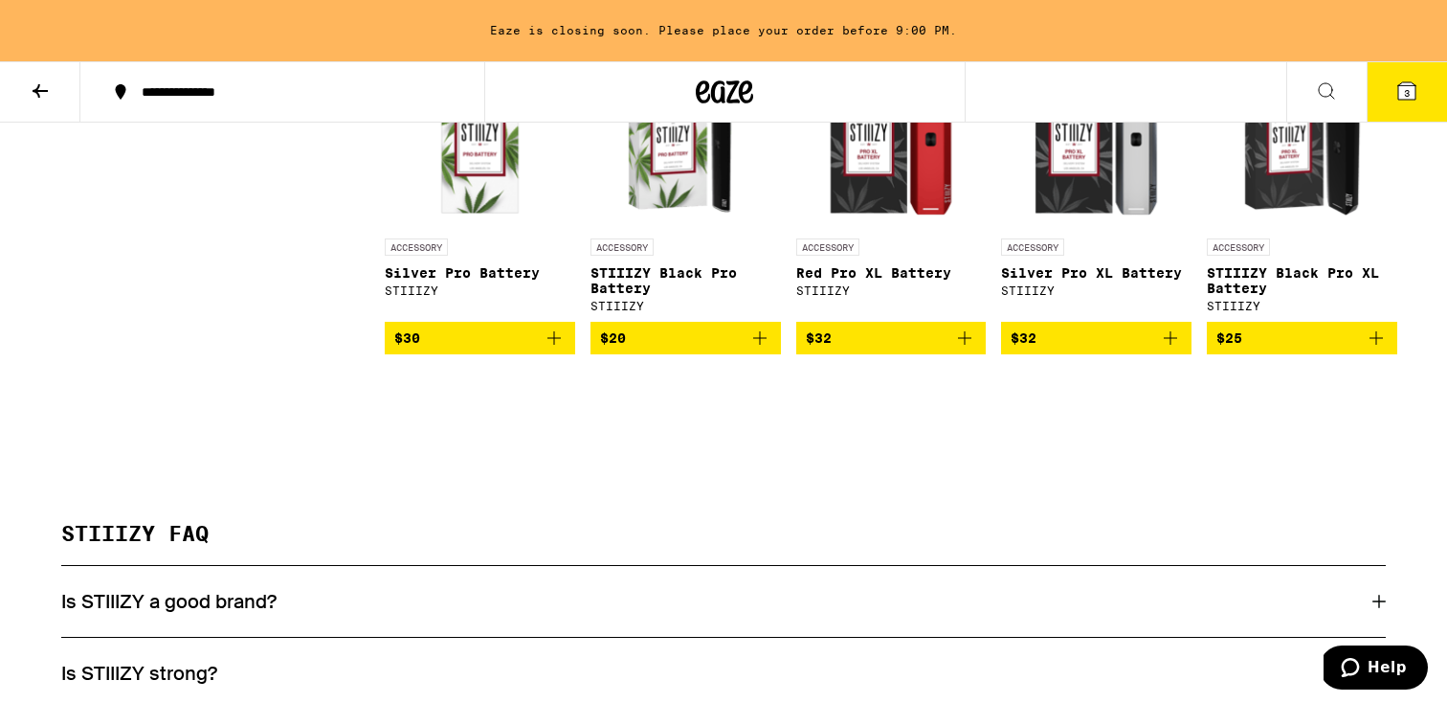
scroll to position [6722, 0]
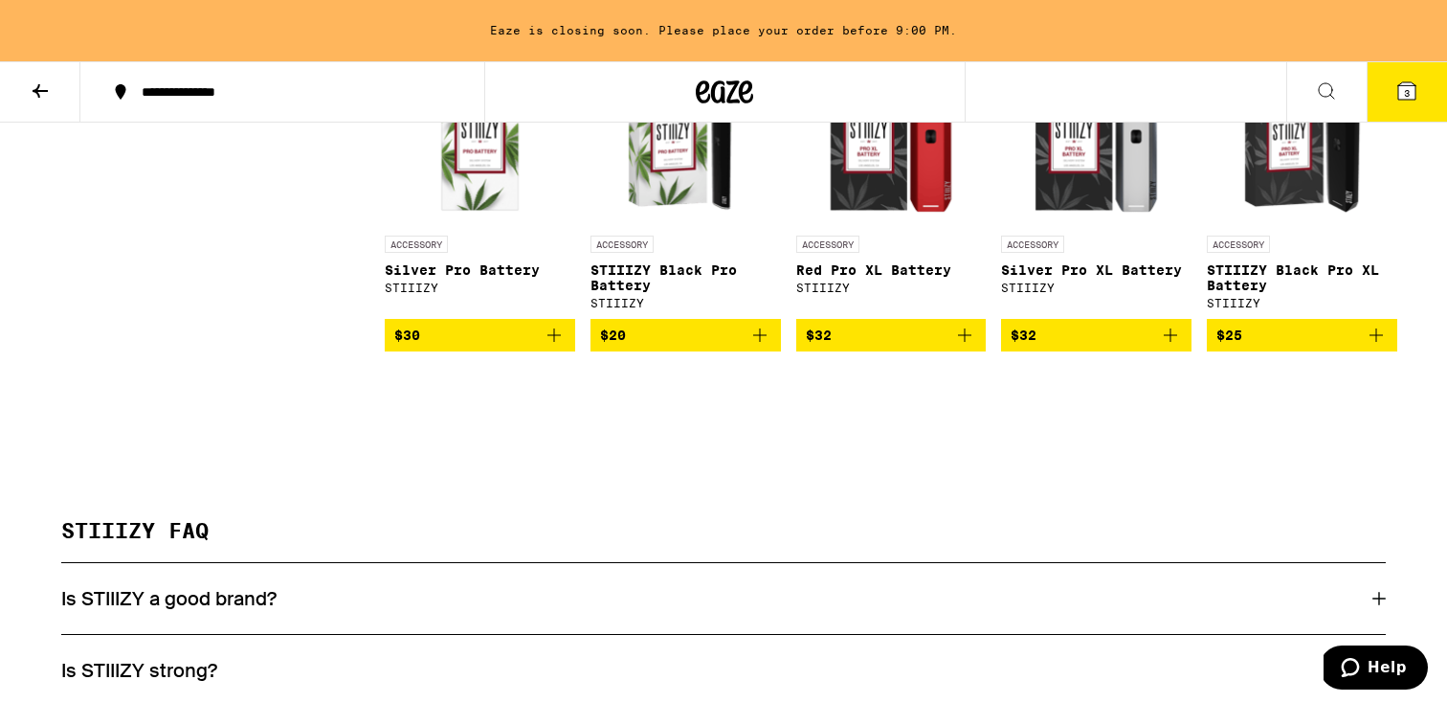
click at [1376, 342] on icon "Add to bag" at bounding box center [1376, 334] width 13 height 13
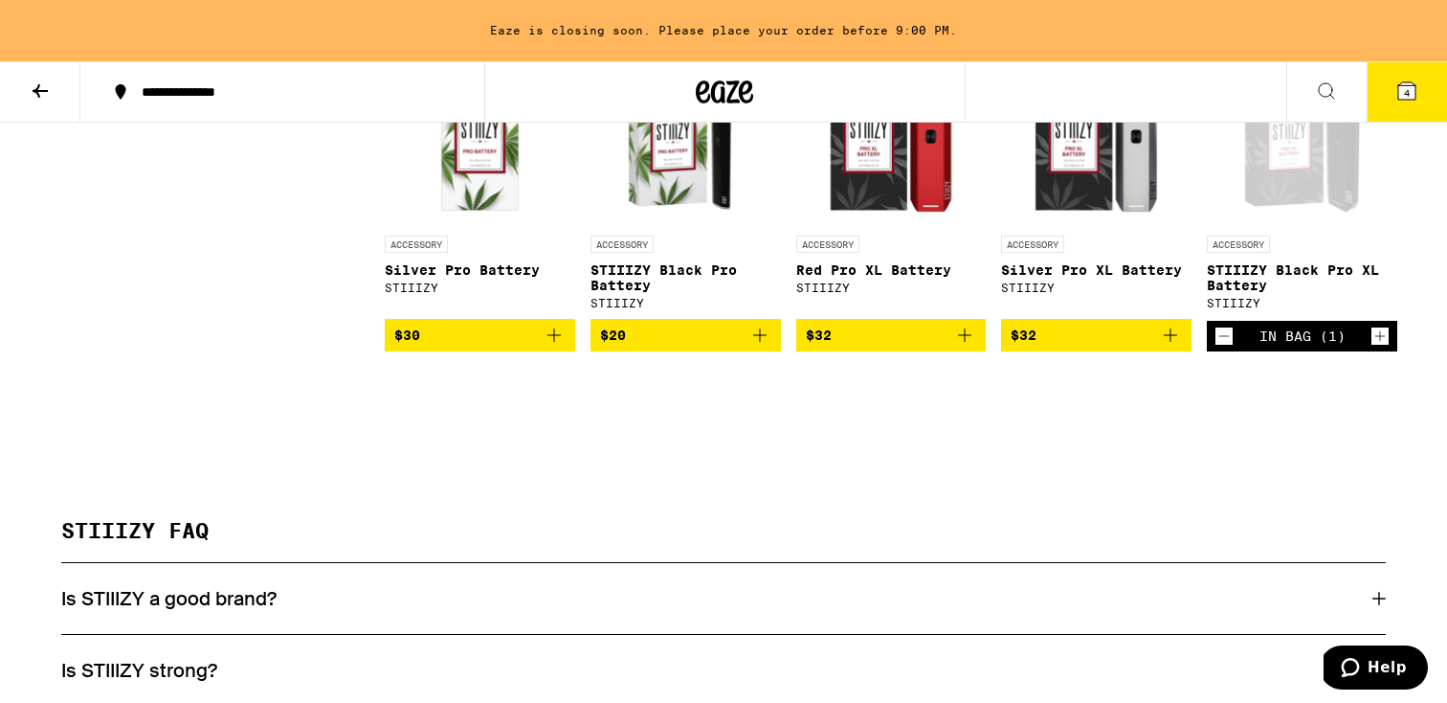
click at [1380, 95] on button "4" at bounding box center [1407, 91] width 80 height 59
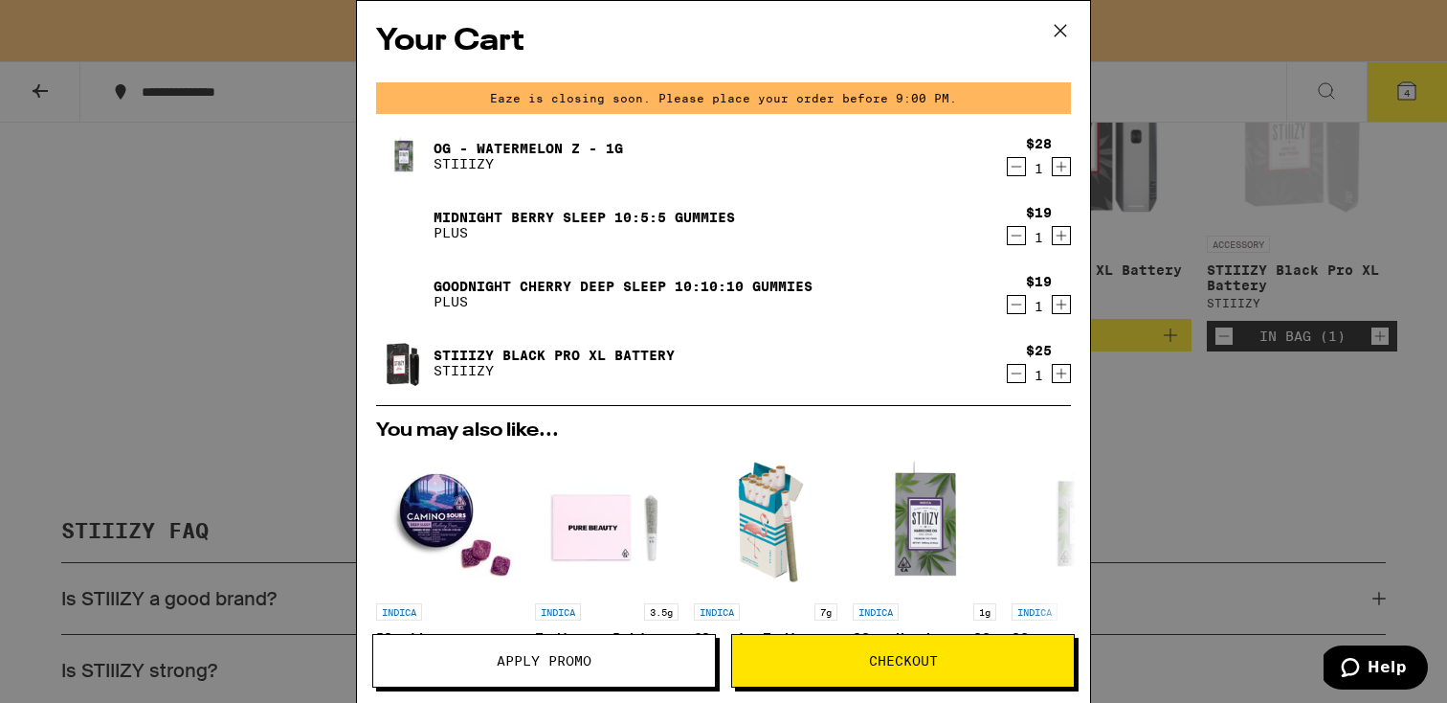
click at [602, 650] on button "Apply Promo" at bounding box center [544, 661] width 344 height 54
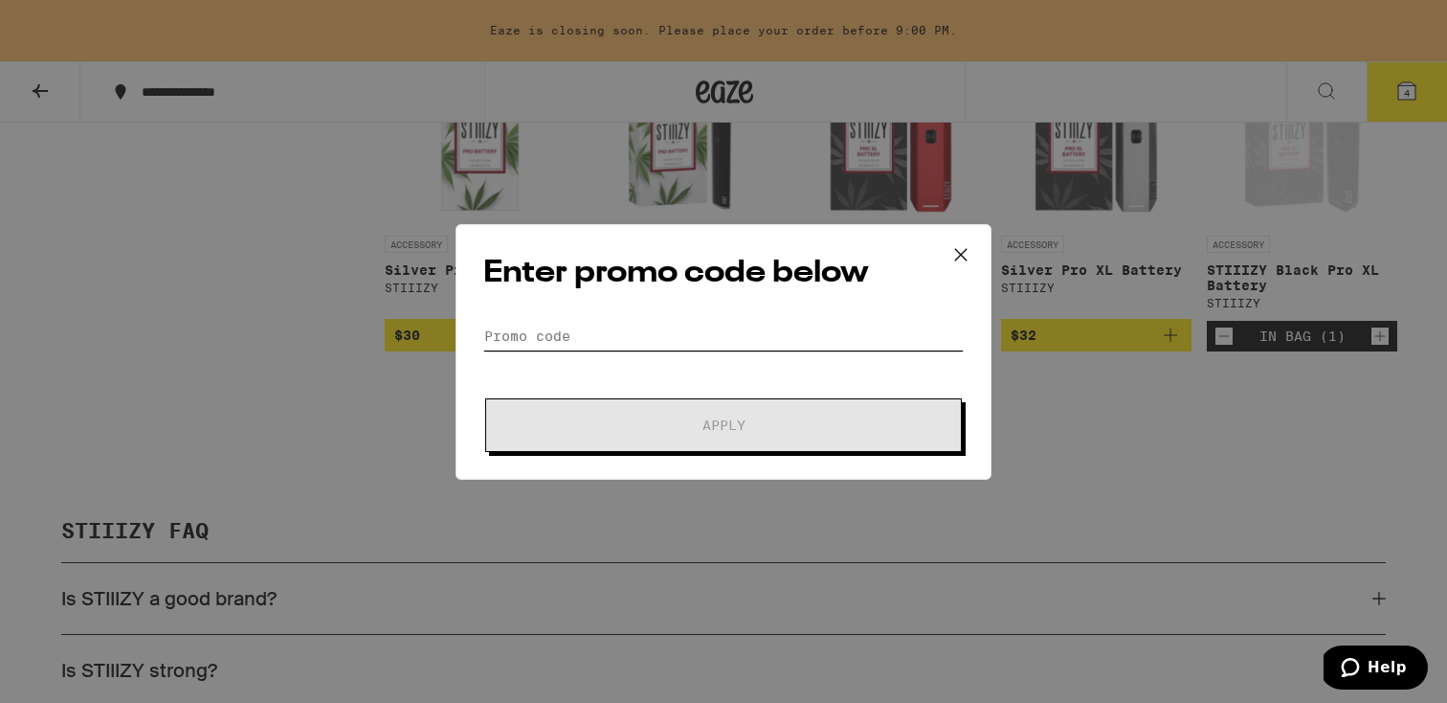
click at [671, 337] on input "Promo Code" at bounding box center [723, 336] width 480 height 29
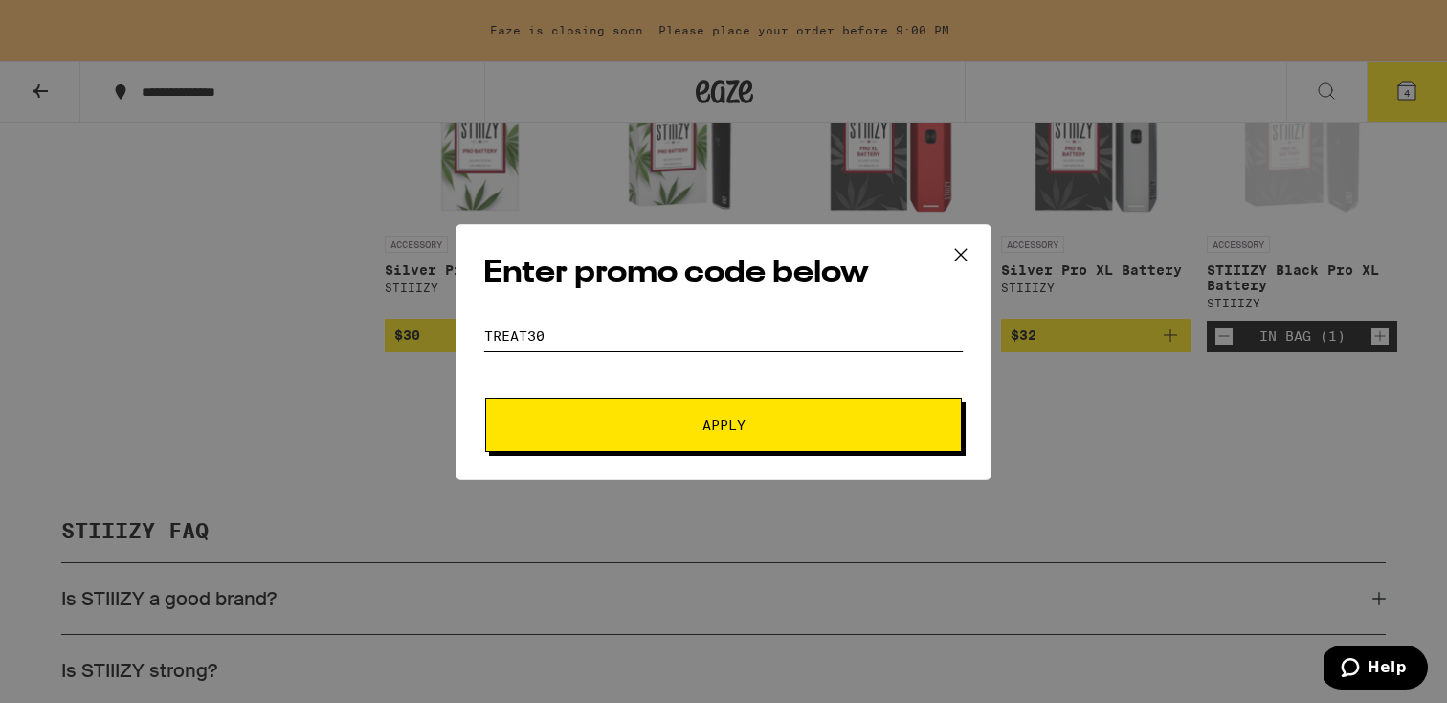
type input "treat30"
click at [485, 398] on button "Apply" at bounding box center [723, 425] width 477 height 54
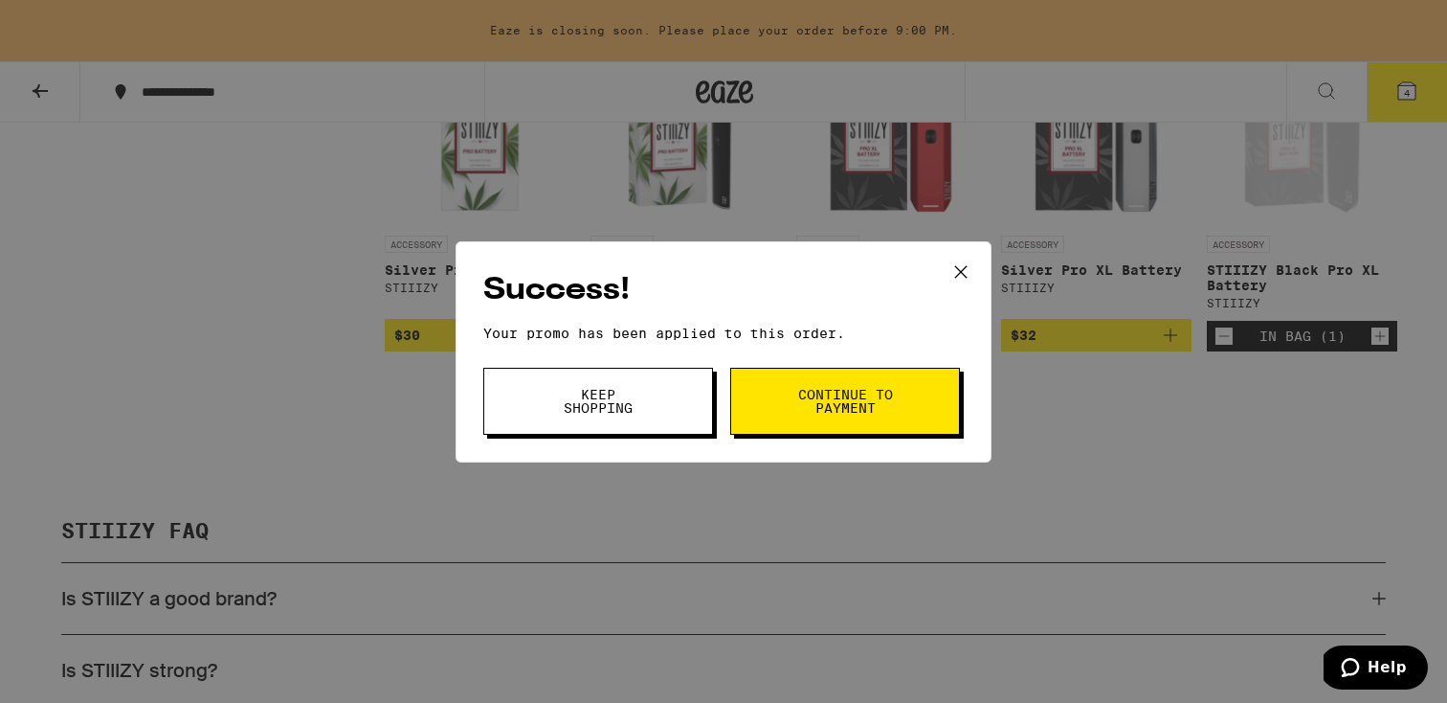
click at [857, 406] on span "Continue to payment" at bounding box center [845, 401] width 98 height 27
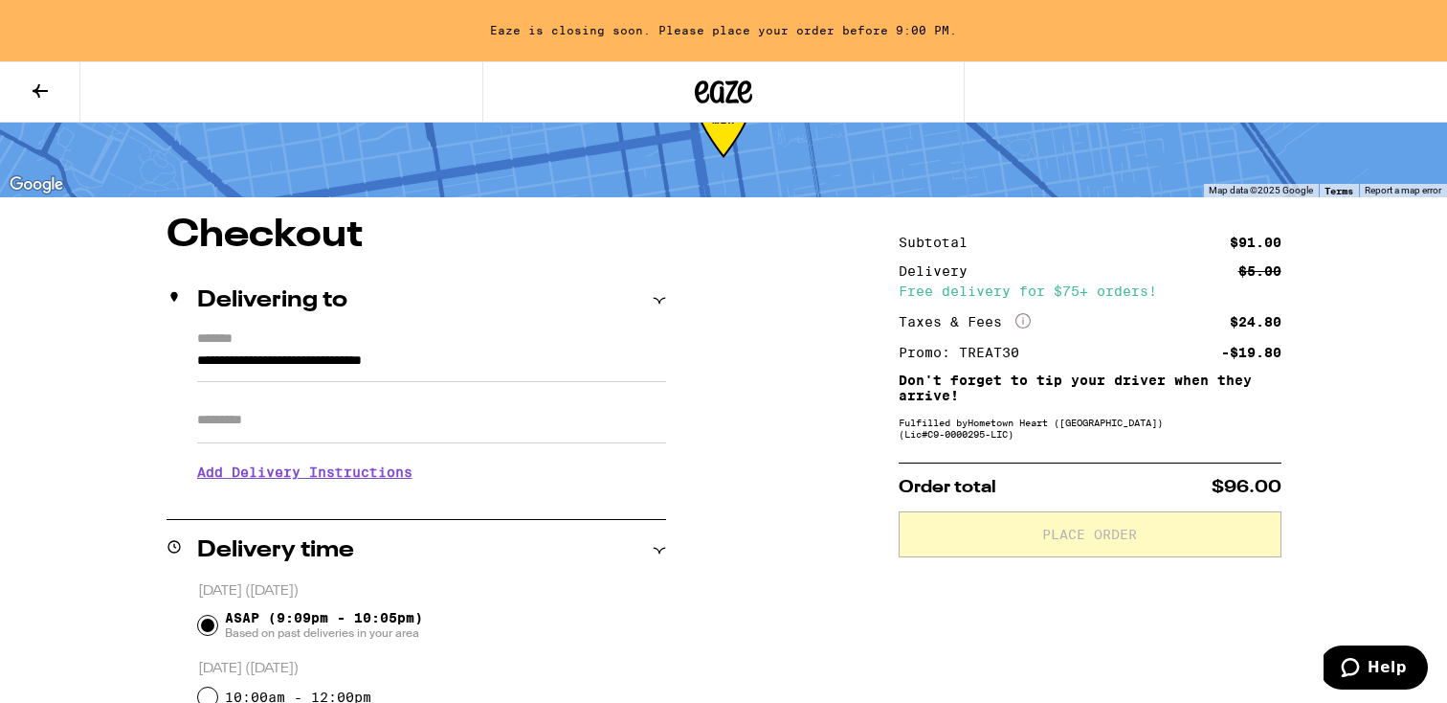
scroll to position [78, 0]
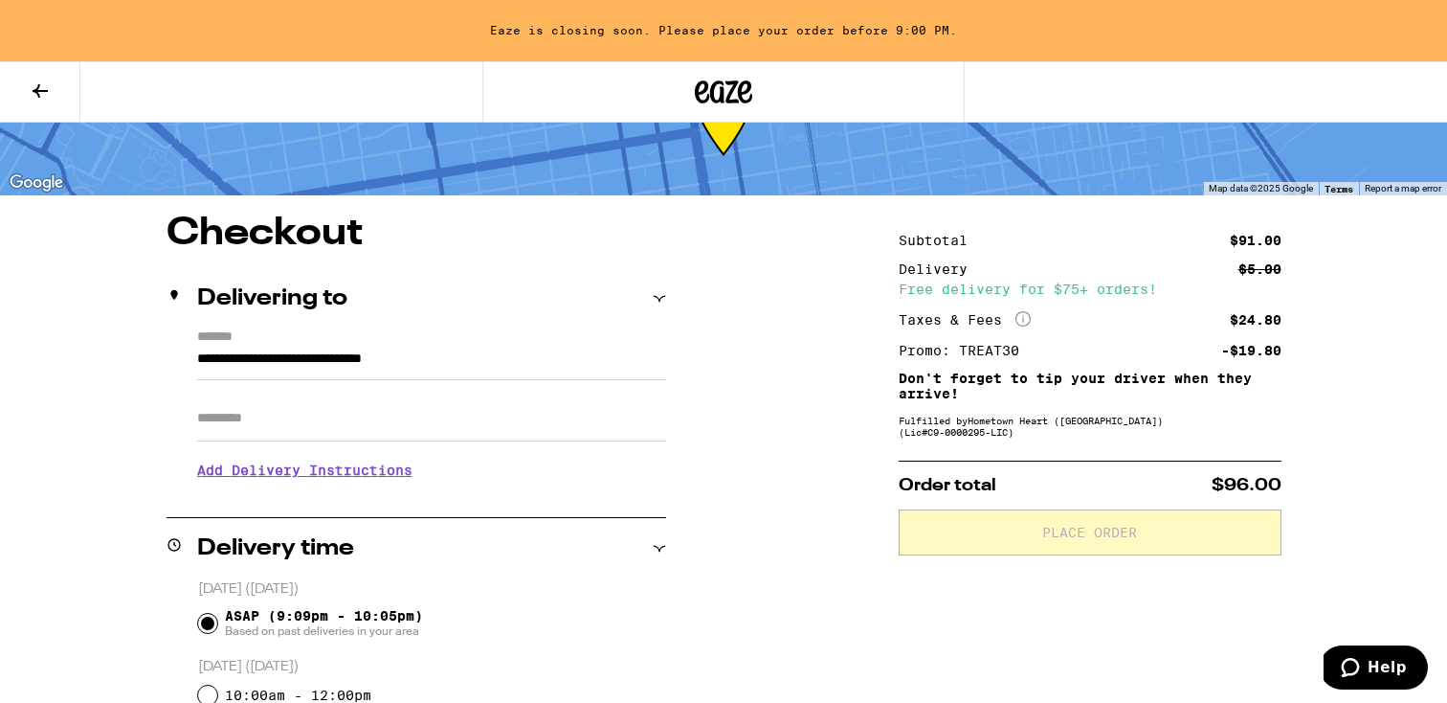
click at [391, 432] on input "Apt/Suite" at bounding box center [431, 418] width 469 height 46
type input "***"
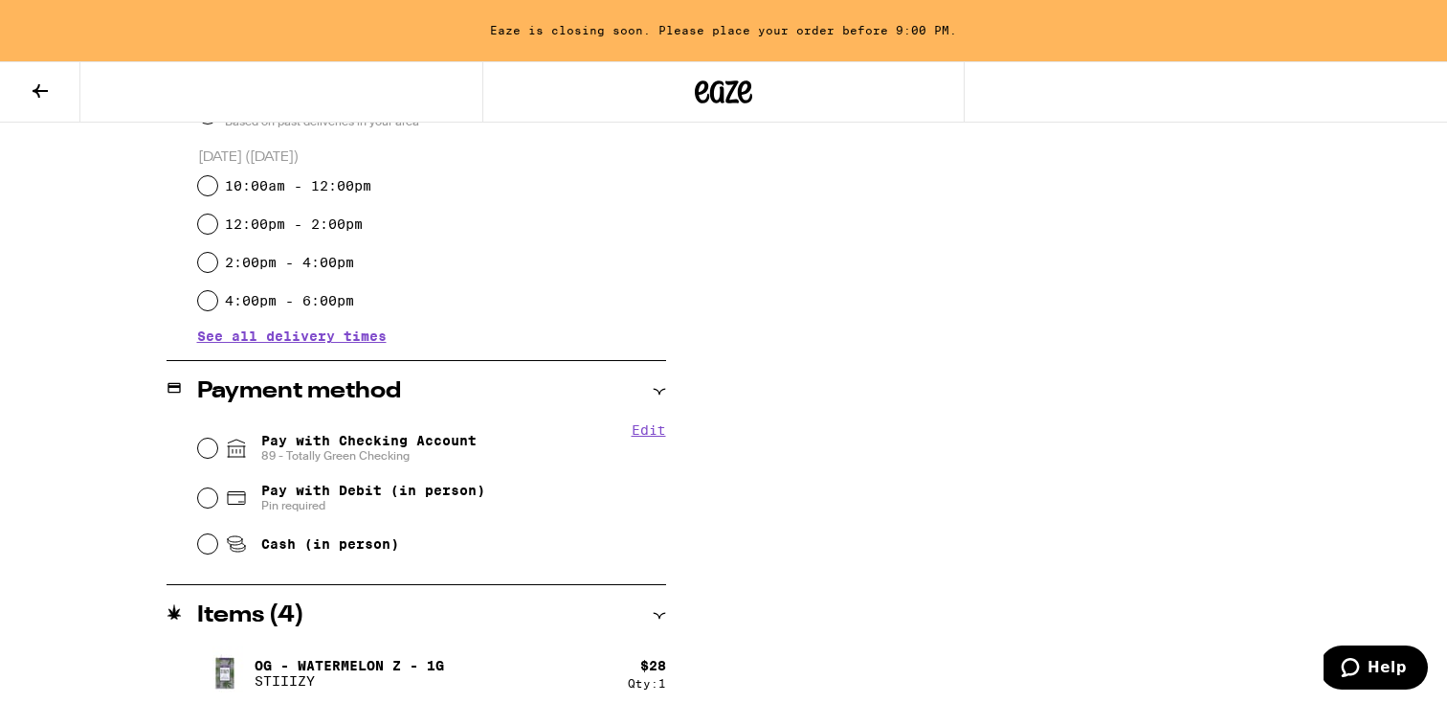
scroll to position [619, 0]
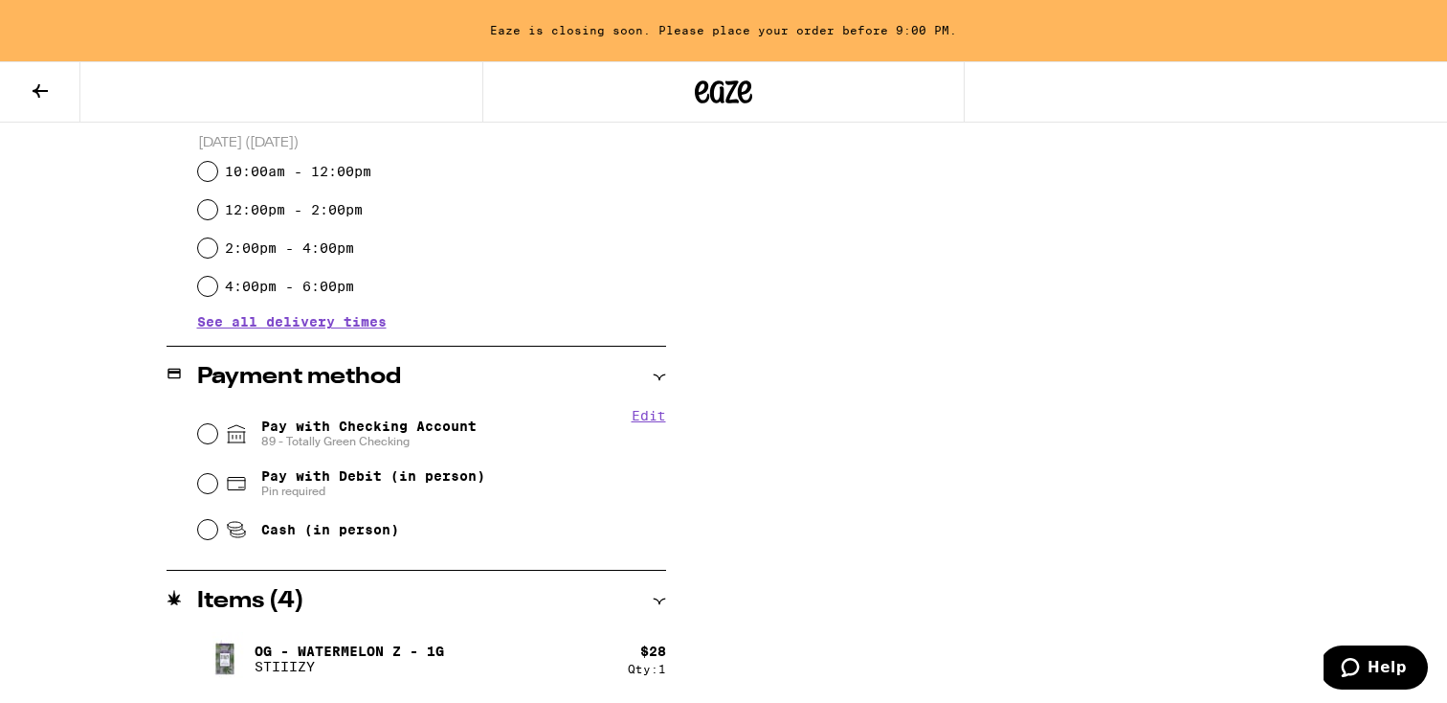
click at [339, 436] on span "89 - Totally Green Checking" at bounding box center [368, 441] width 215 height 15
click at [217, 436] on input "Pay with Checking Account 89 - Totally Green Checking" at bounding box center [207, 433] width 19 height 19
radio input "true"
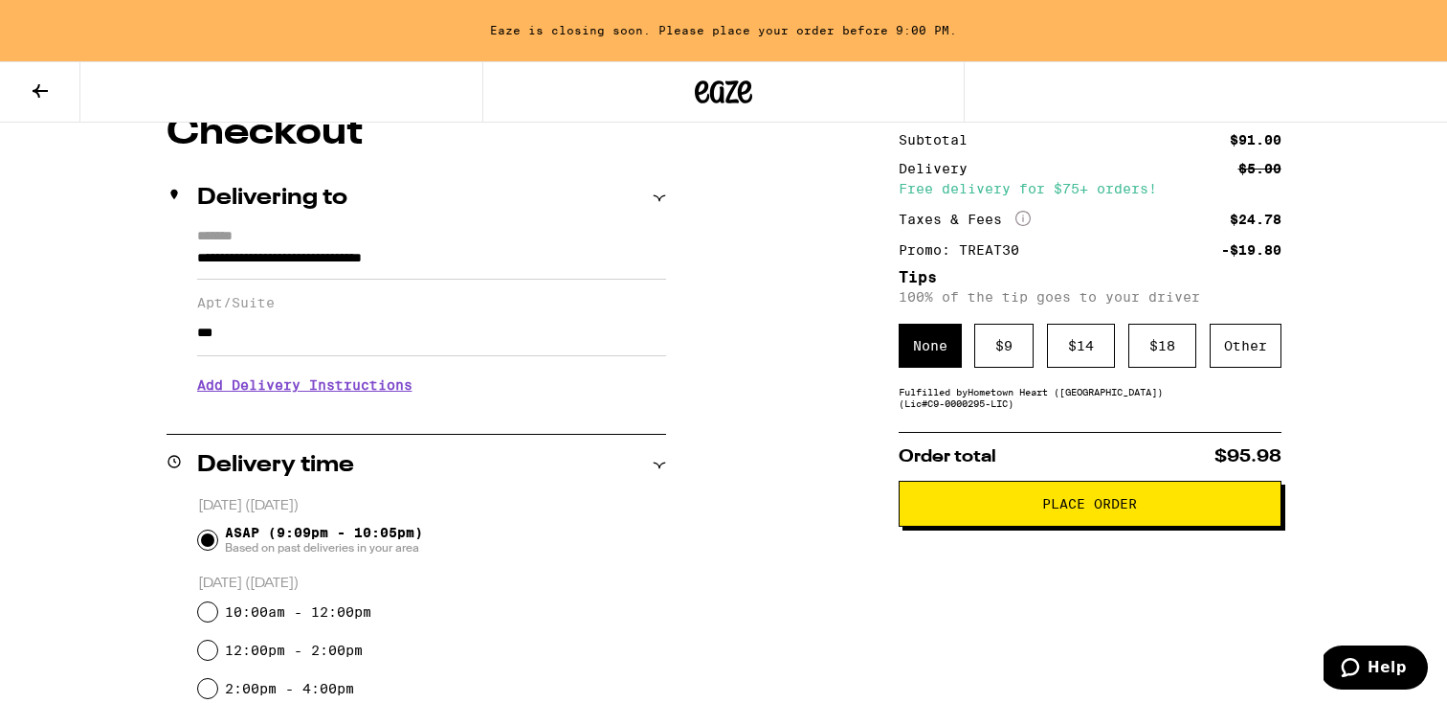
scroll to position [190, 0]
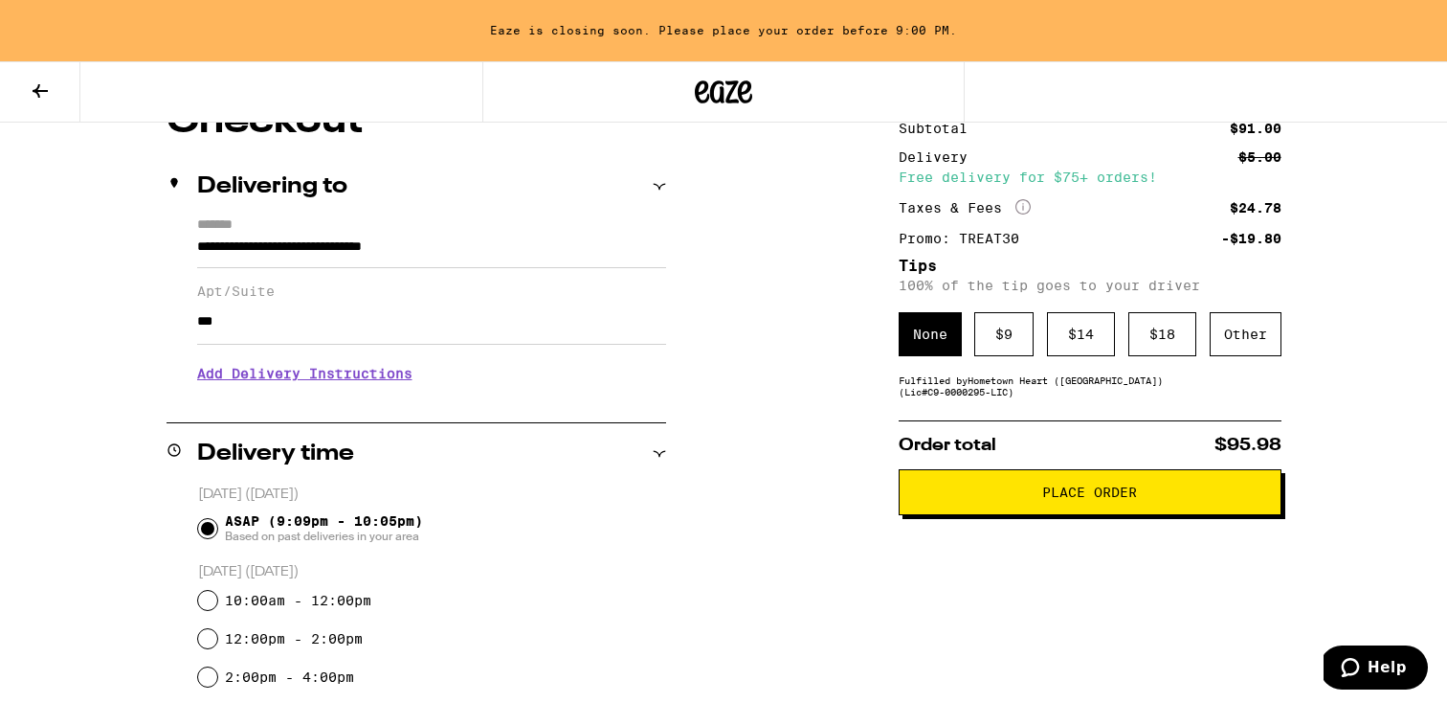
click at [1095, 499] on span "Place Order" at bounding box center [1089, 491] width 95 height 13
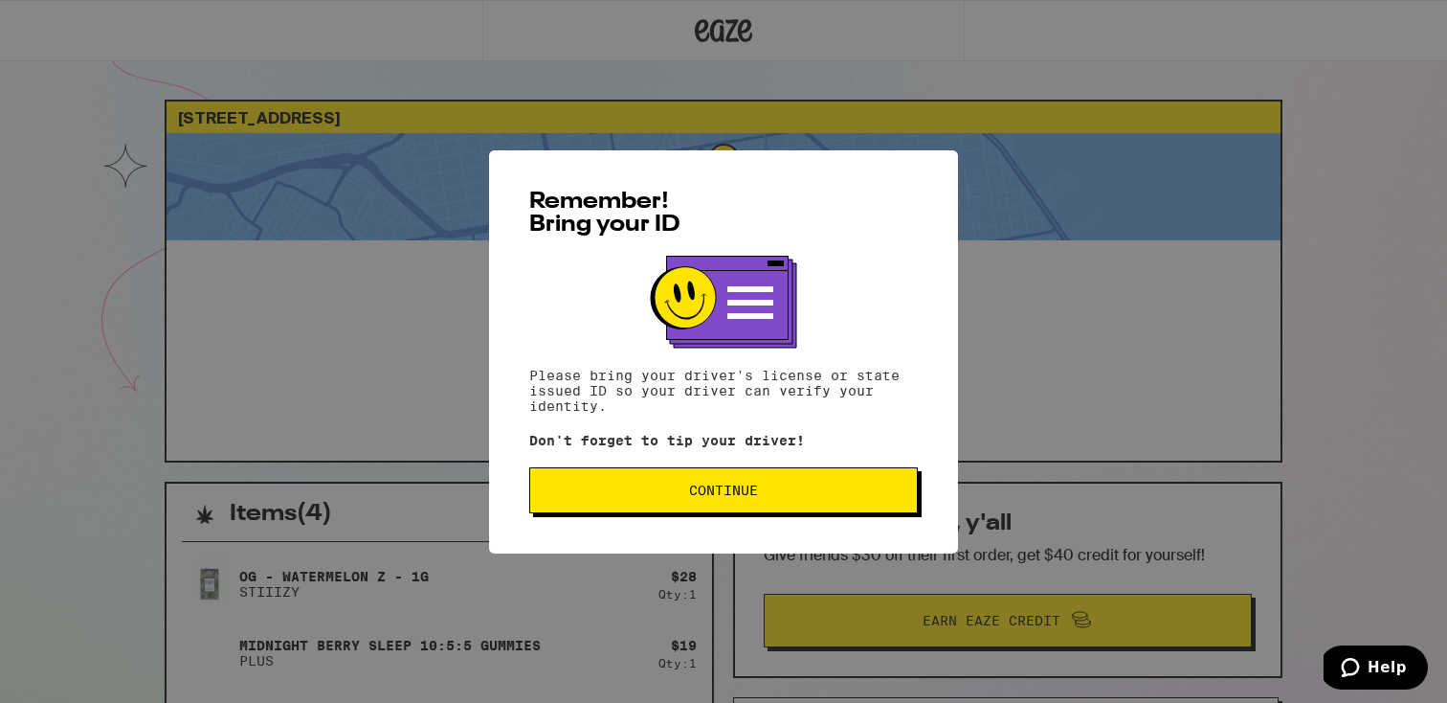
click at [764, 496] on span "Continue" at bounding box center [724, 489] width 356 height 13
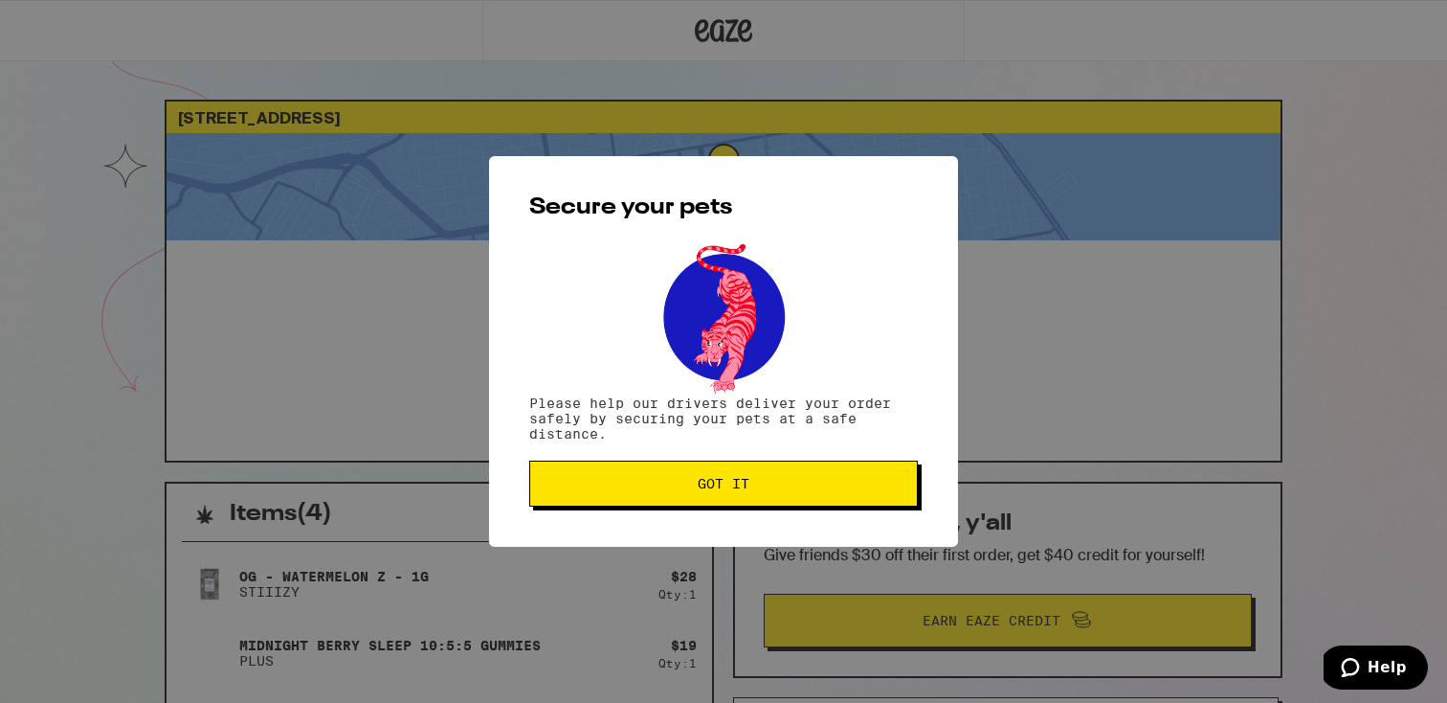
click at [749, 489] on span "Got it" at bounding box center [724, 483] width 52 height 13
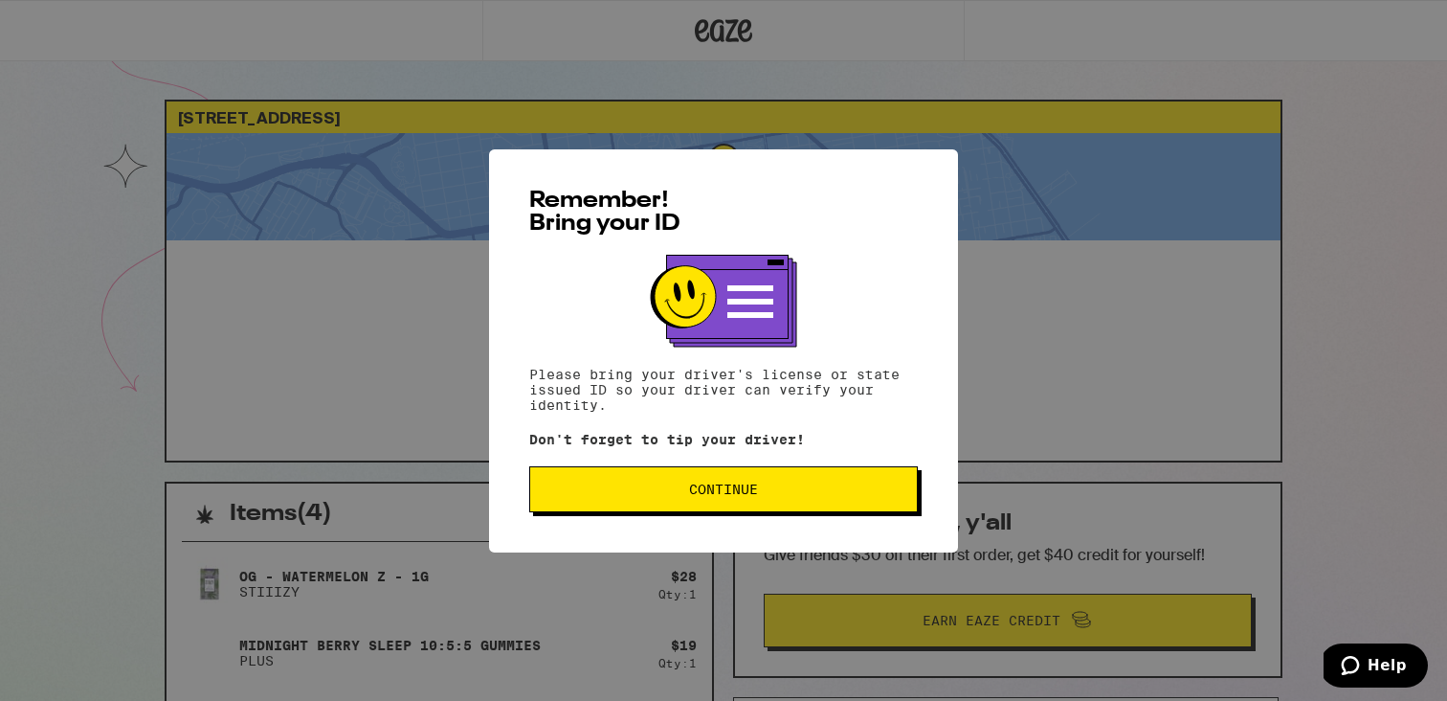
click at [758, 457] on div "Remember! Bring your ID Please bring your driver's license or state issued ID s…" at bounding box center [723, 350] width 469 height 403
click at [758, 473] on button "Continue" at bounding box center [723, 489] width 389 height 46
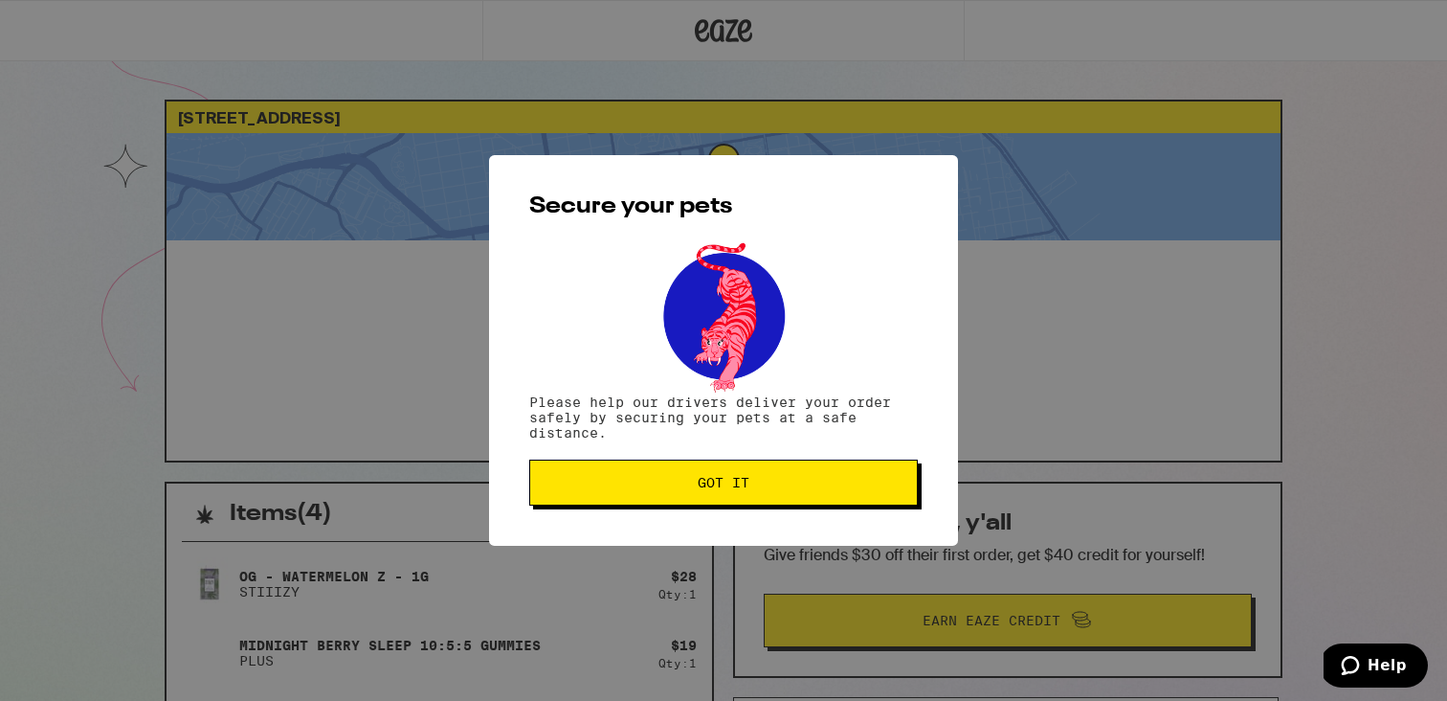
click at [776, 501] on button "Got it" at bounding box center [723, 482] width 389 height 46
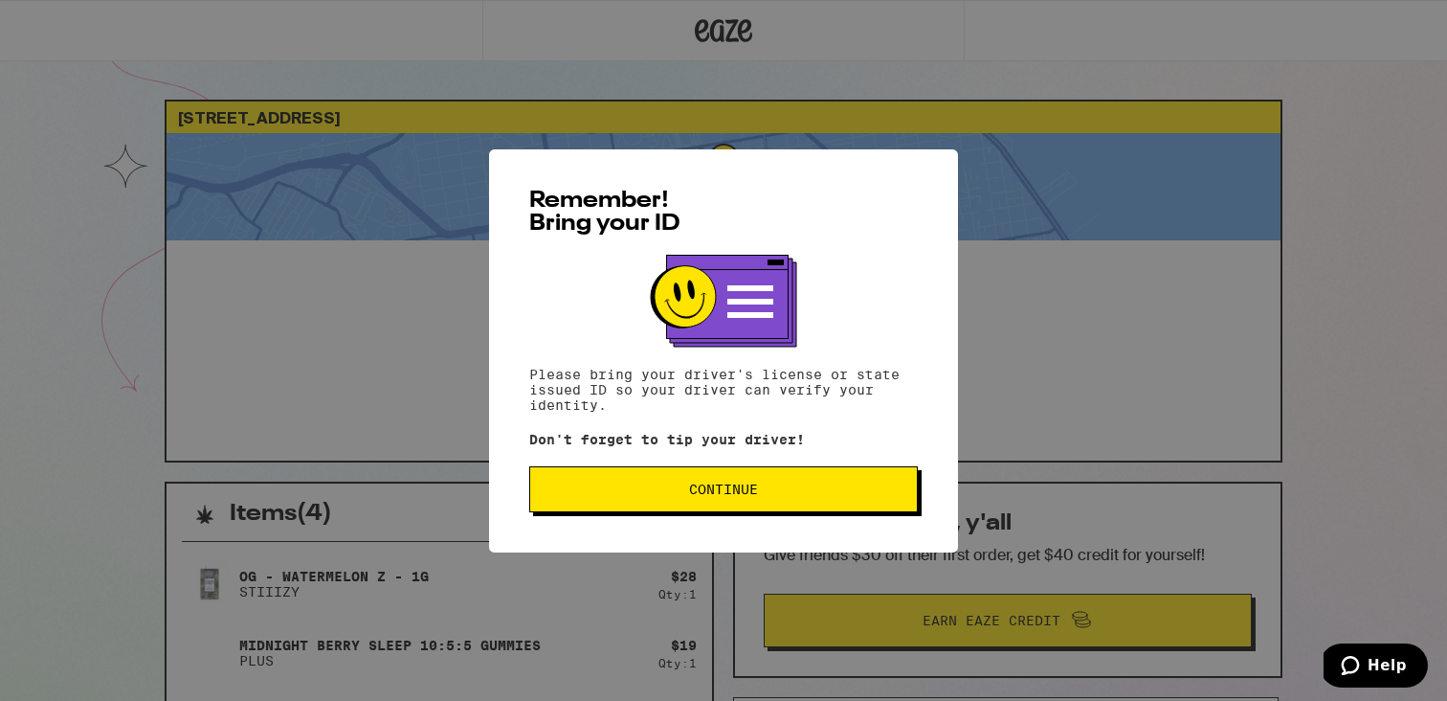
click at [707, 502] on button "Continue" at bounding box center [723, 489] width 389 height 46
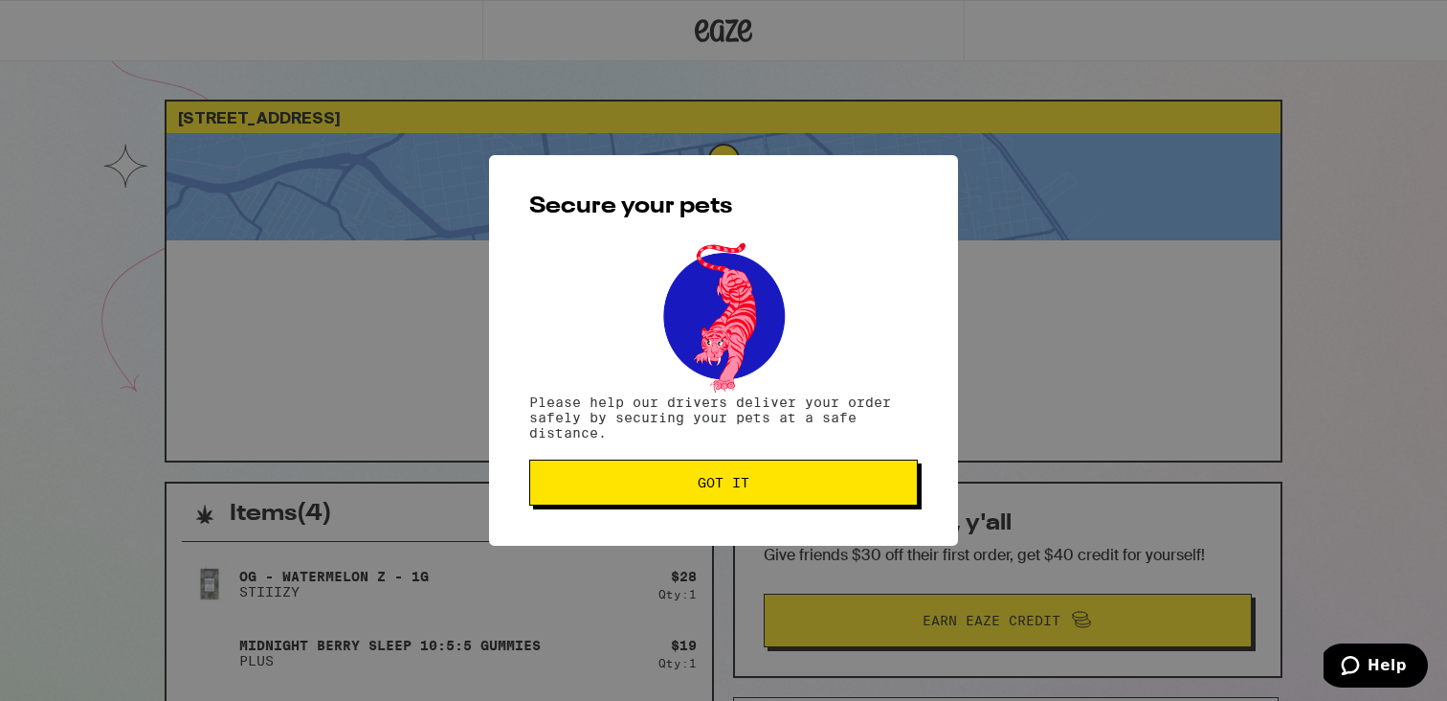
click at [707, 502] on button "Got it" at bounding box center [723, 482] width 389 height 46
